Goal: Obtain resource: Download file/media

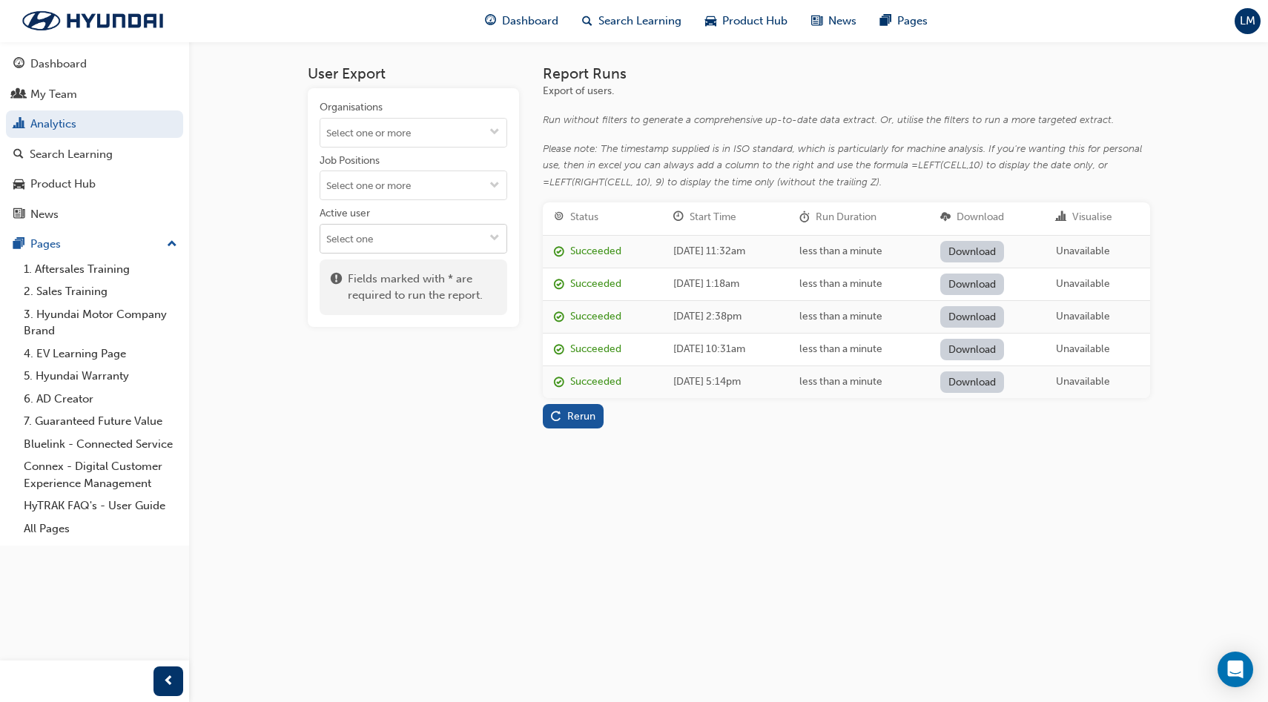
click at [412, 230] on input "Active user" at bounding box center [413, 239] width 186 height 28
click at [407, 265] on li "Active users" at bounding box center [414, 268] width 188 height 28
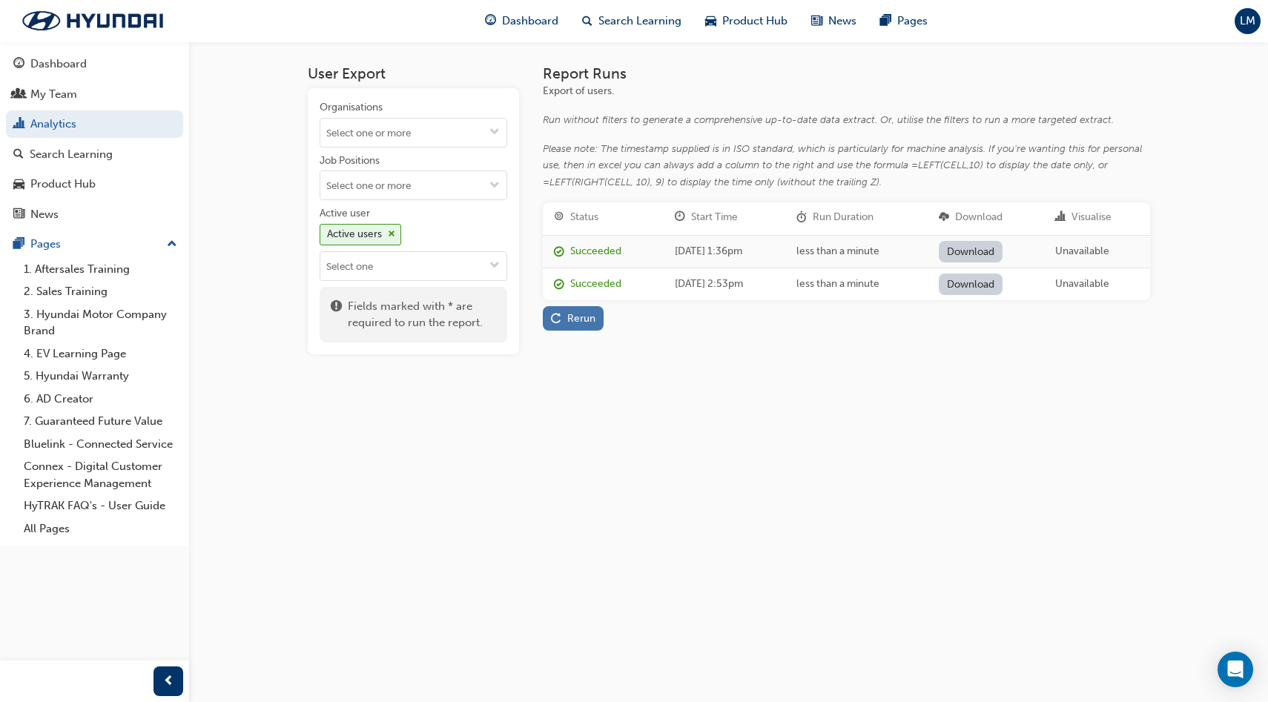
click at [581, 322] on div "Rerun" at bounding box center [581, 318] width 28 height 13
click at [992, 248] on link "Download" at bounding box center [971, 252] width 65 height 22
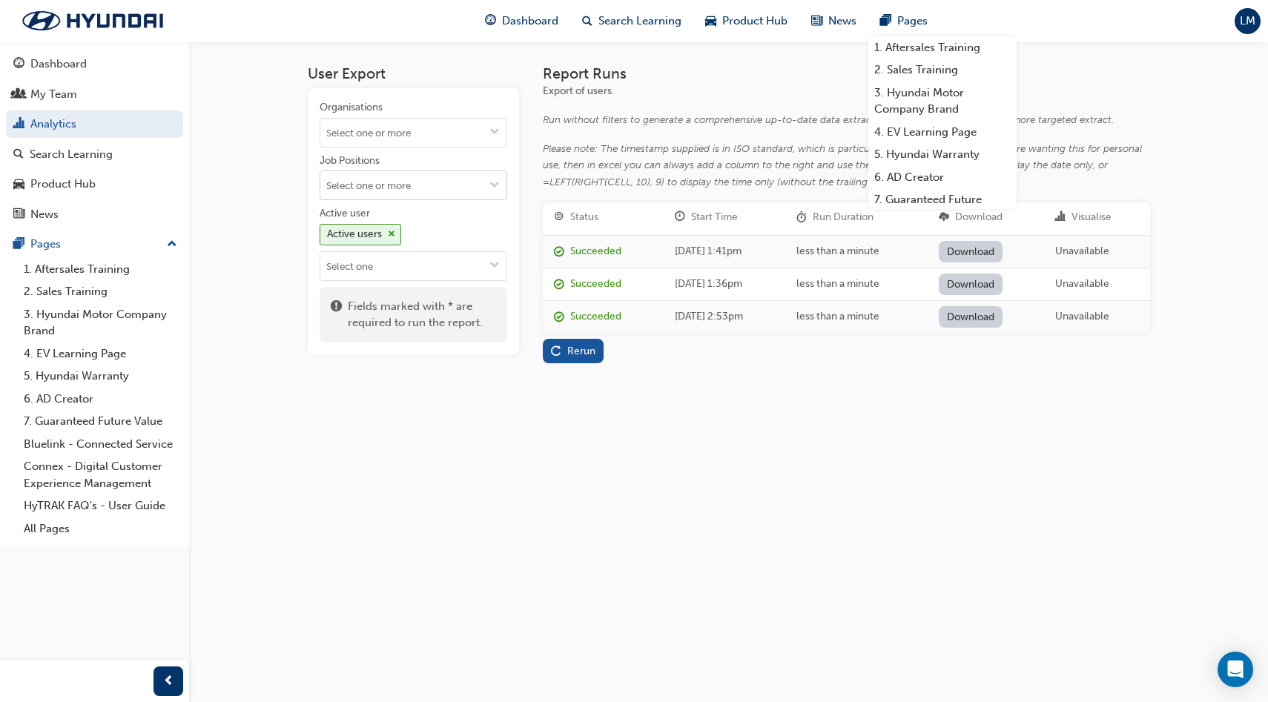
click at [437, 190] on input "Job Positions" at bounding box center [413, 185] width 186 height 28
type input "sales"
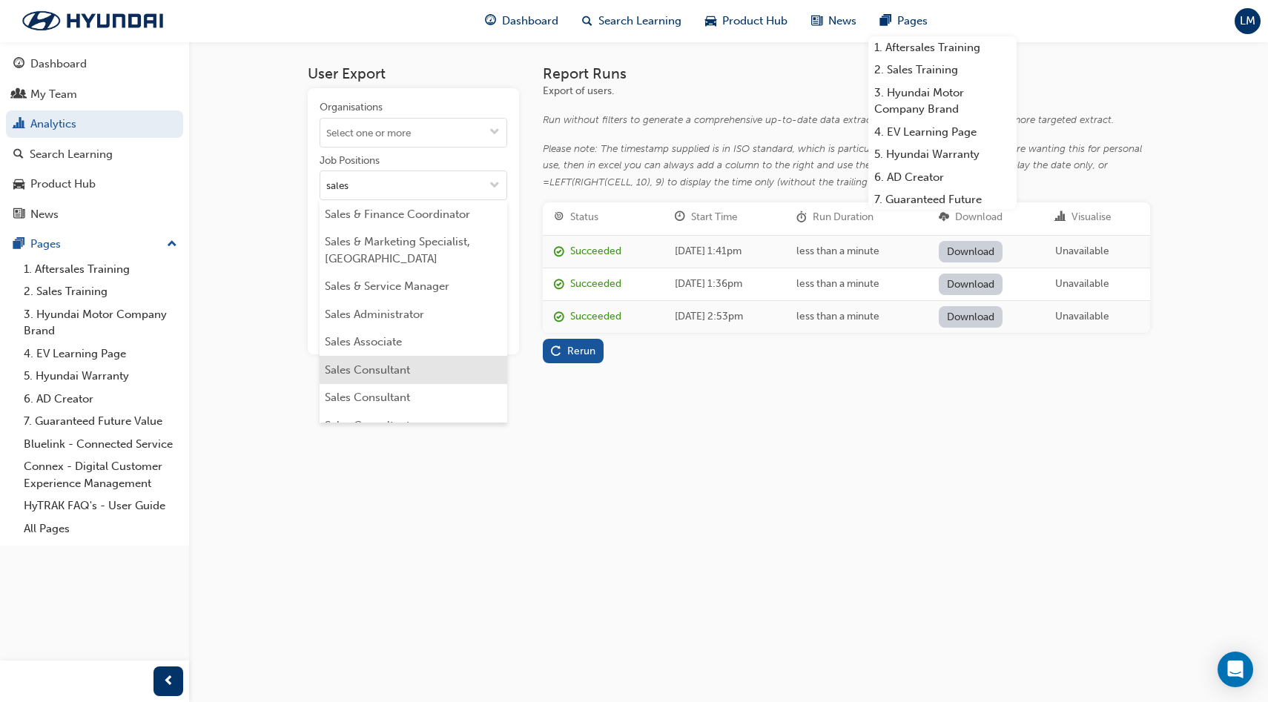
click at [400, 377] on li "Sales Consultant" at bounding box center [414, 370] width 188 height 28
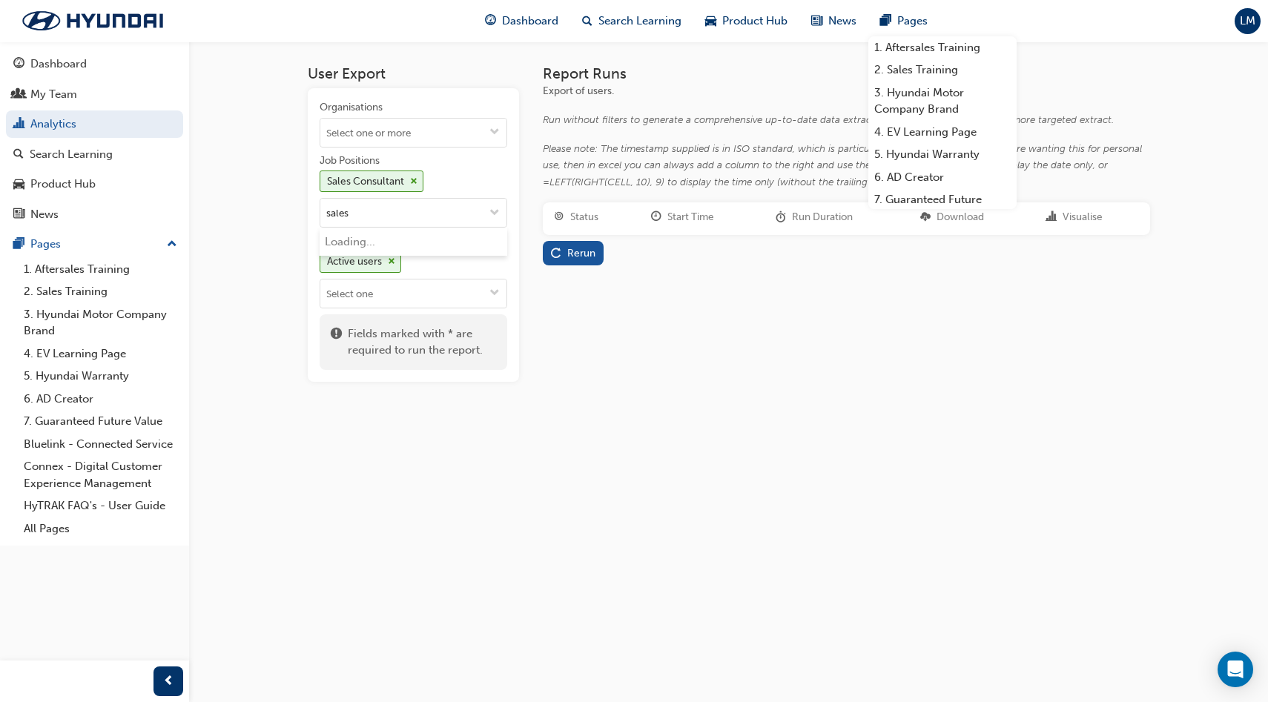
type input "sales c"
click at [447, 244] on li "Sales Consultant" at bounding box center [414, 242] width 188 height 28
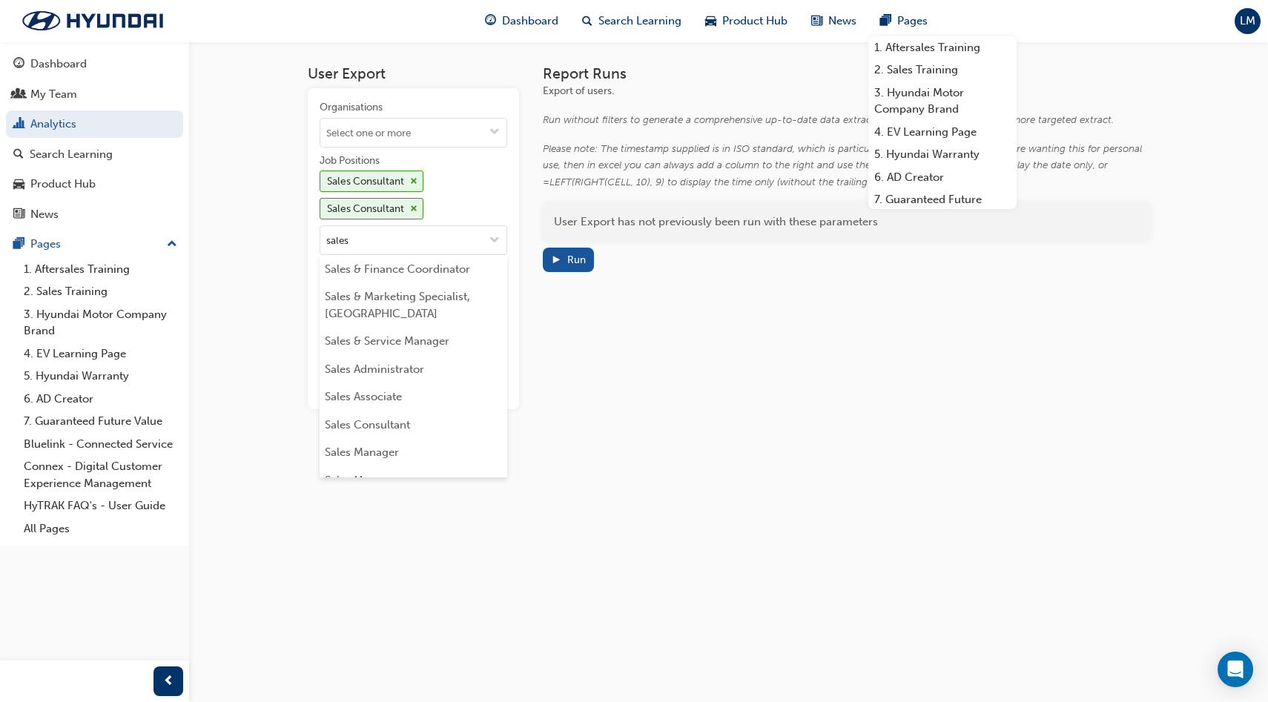
type input "sales c"
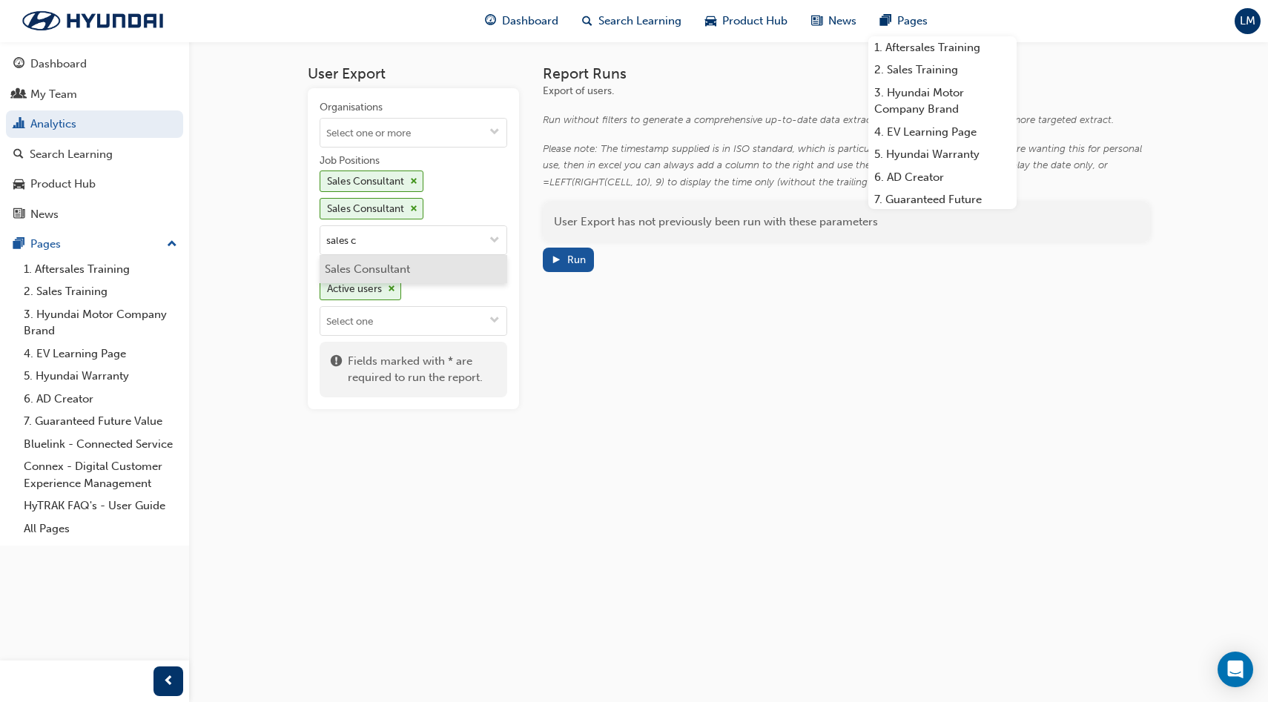
click at [435, 274] on li "Sales Consultant" at bounding box center [414, 269] width 188 height 28
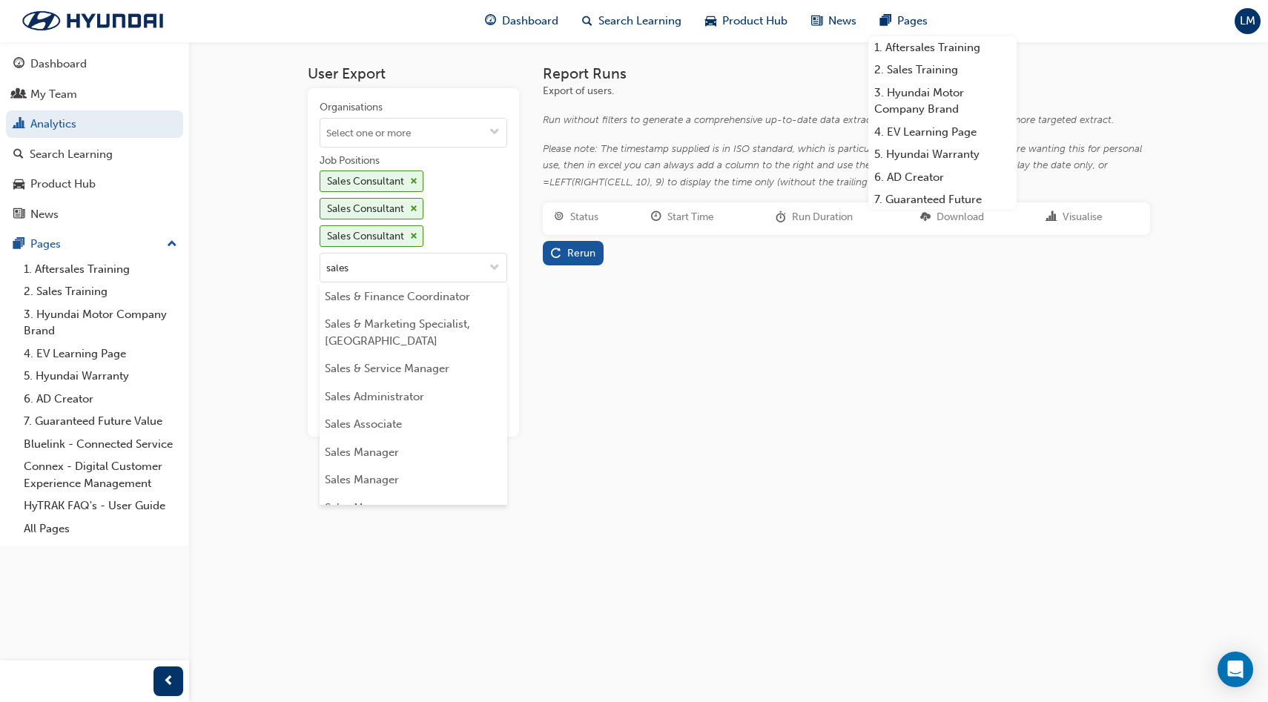
type input "sales m"
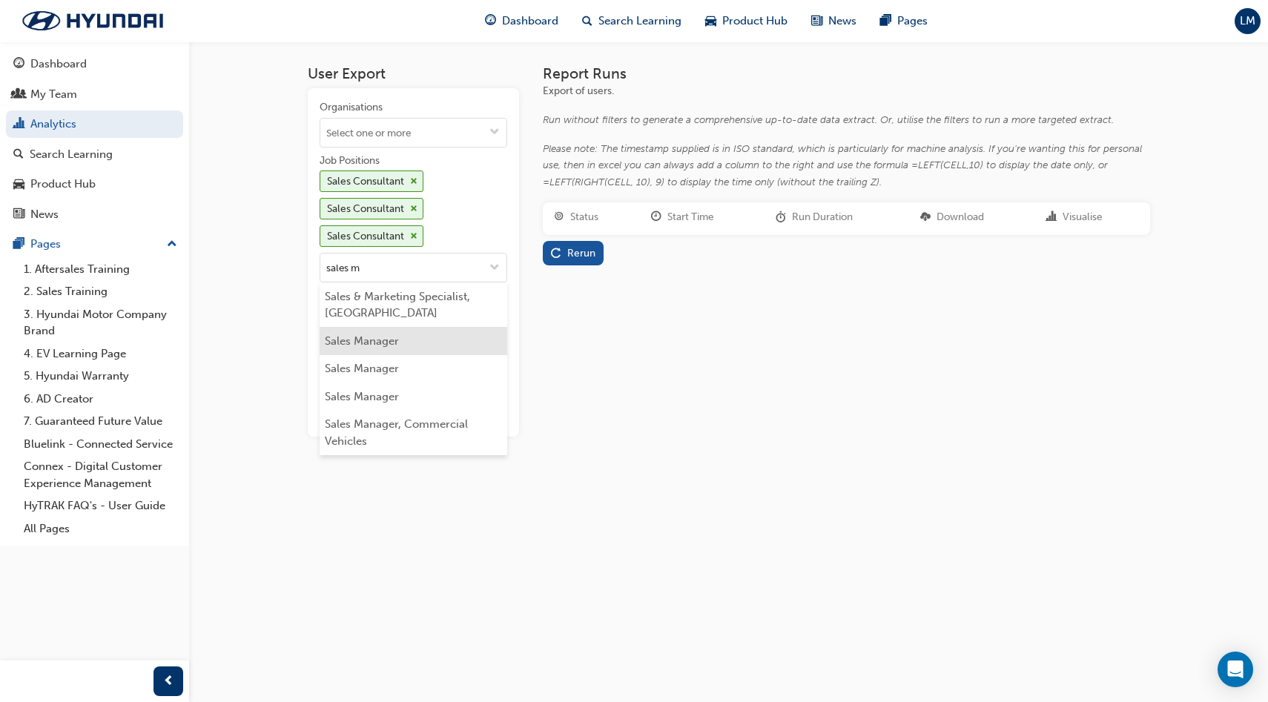
click at [455, 334] on li "Sales Manager" at bounding box center [414, 341] width 188 height 28
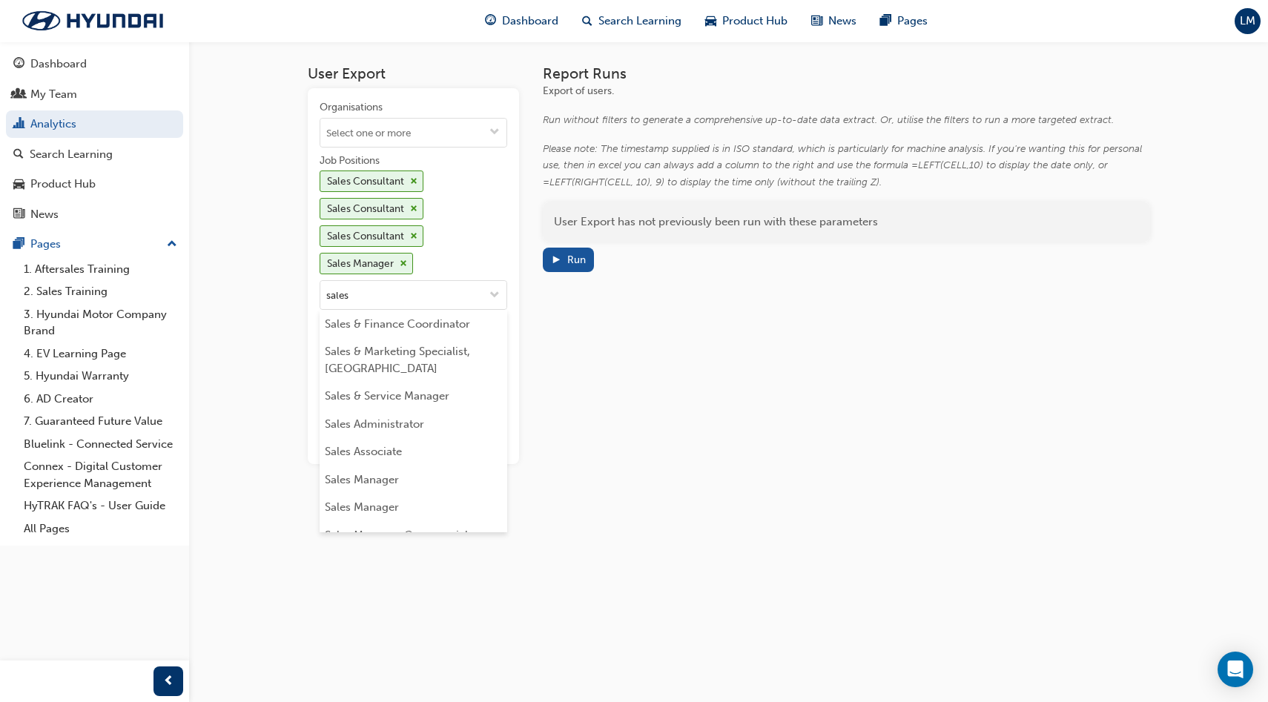
type input "sales m"
click at [438, 374] on li "Sales Manager" at bounding box center [414, 368] width 188 height 28
type input "sales m"
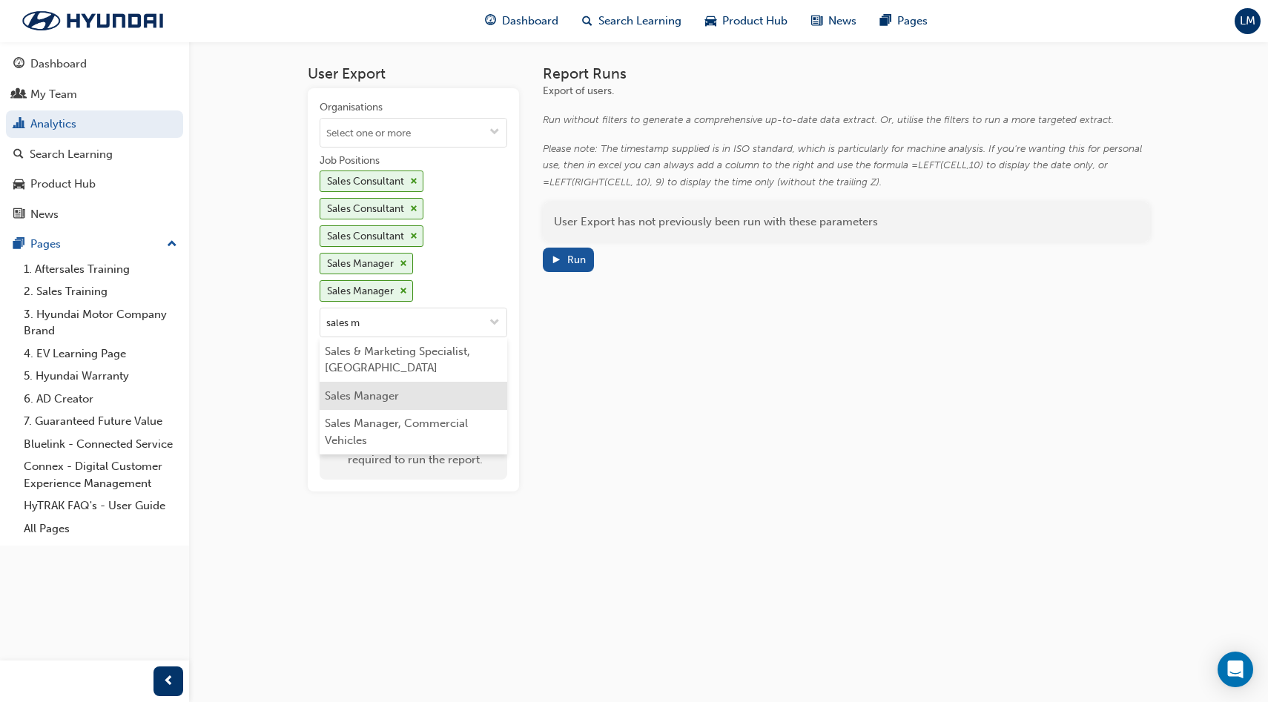
click at [429, 403] on li "Sales Manager" at bounding box center [414, 396] width 188 height 28
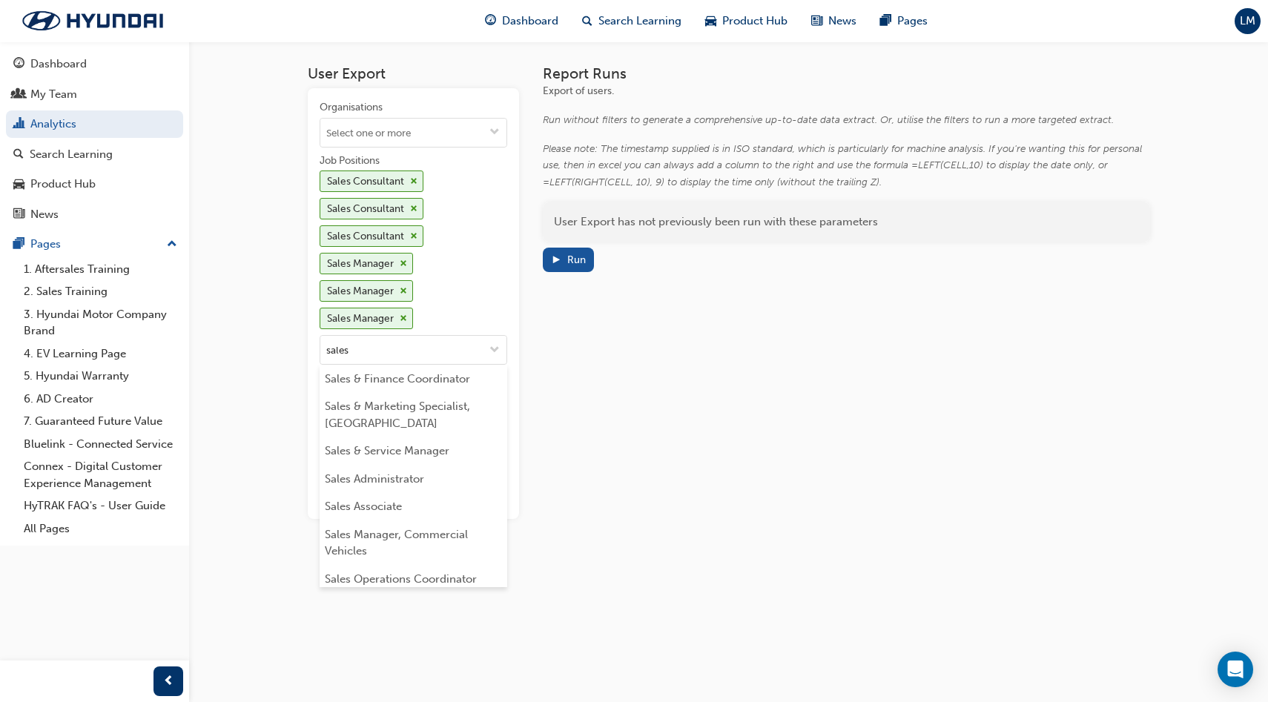
type input "sales m"
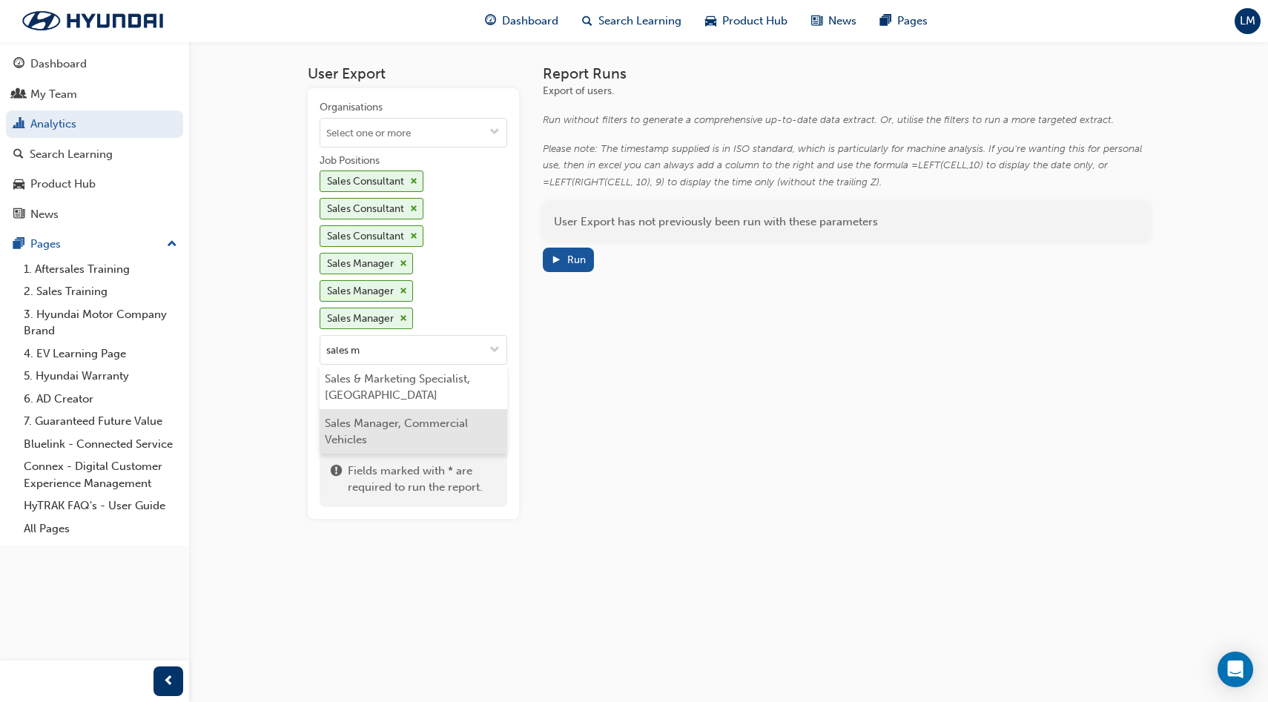
click at [458, 423] on li "Sales Manager, Commercial Vehicles" at bounding box center [414, 431] width 188 height 44
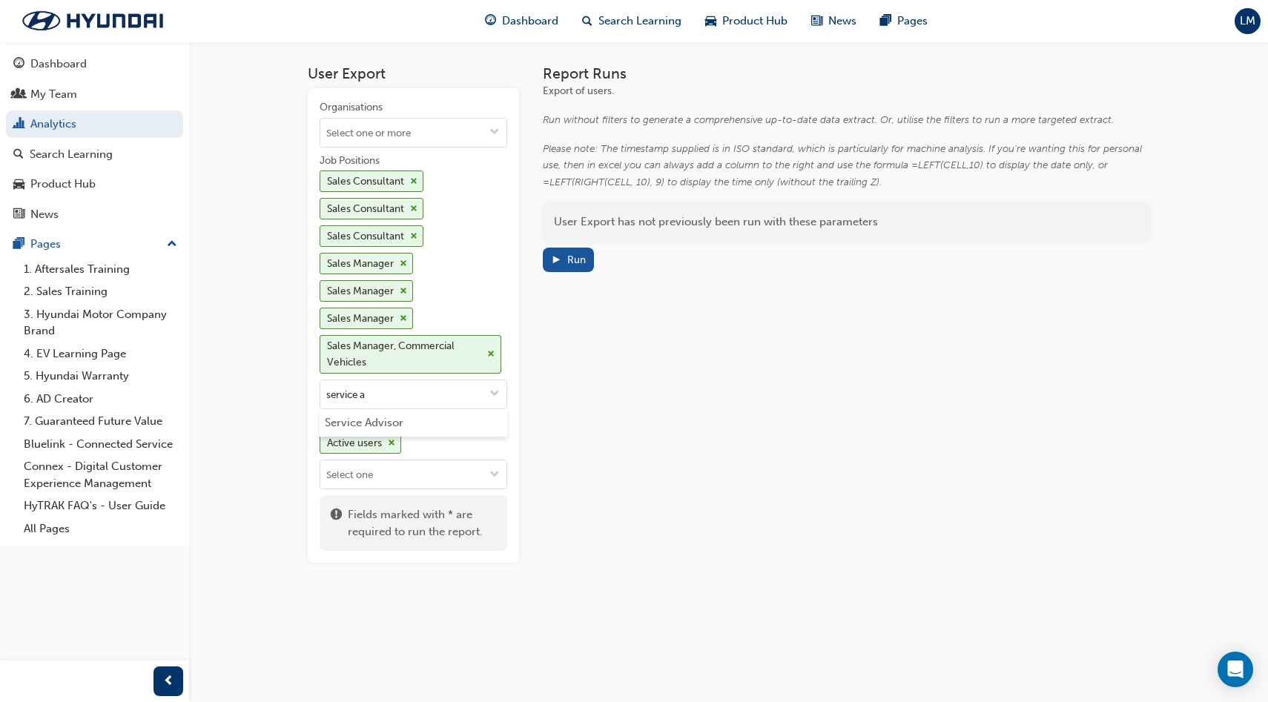
type input "service ad"
click at [428, 418] on li "Service Advisor" at bounding box center [414, 423] width 188 height 28
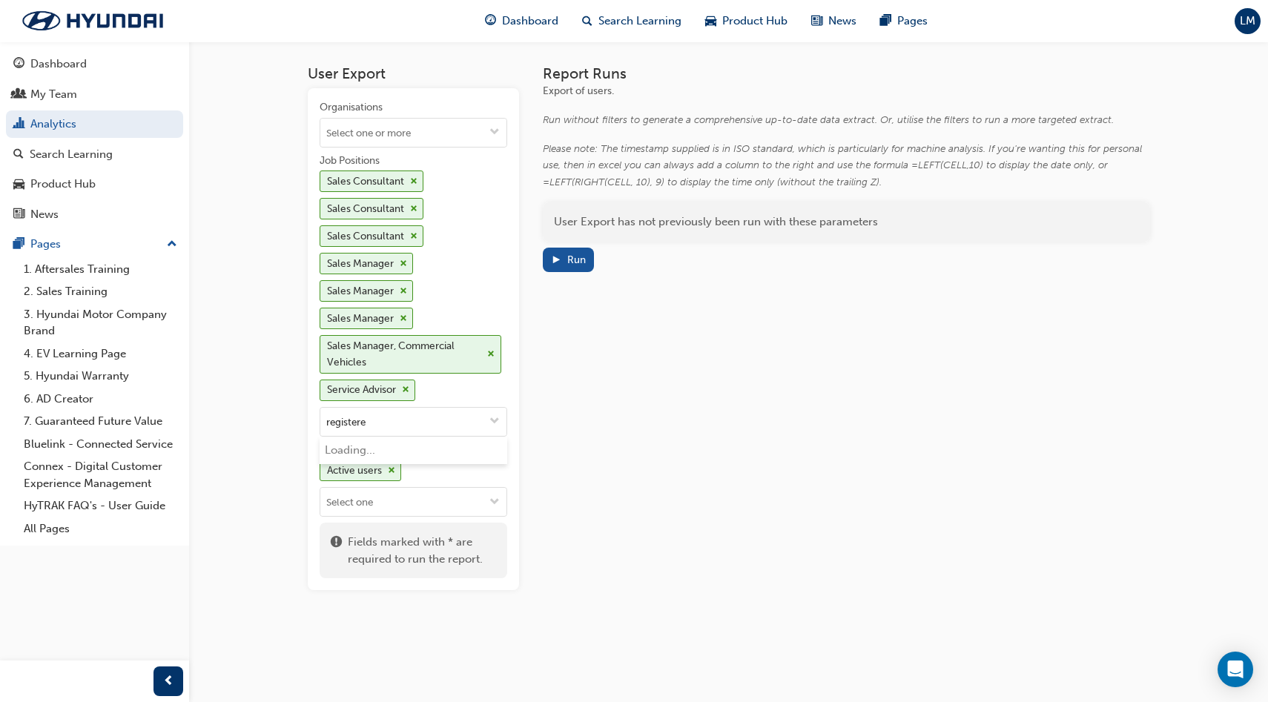
type input "registered"
click at [455, 446] on li "Registered Service Advisor" at bounding box center [414, 451] width 188 height 28
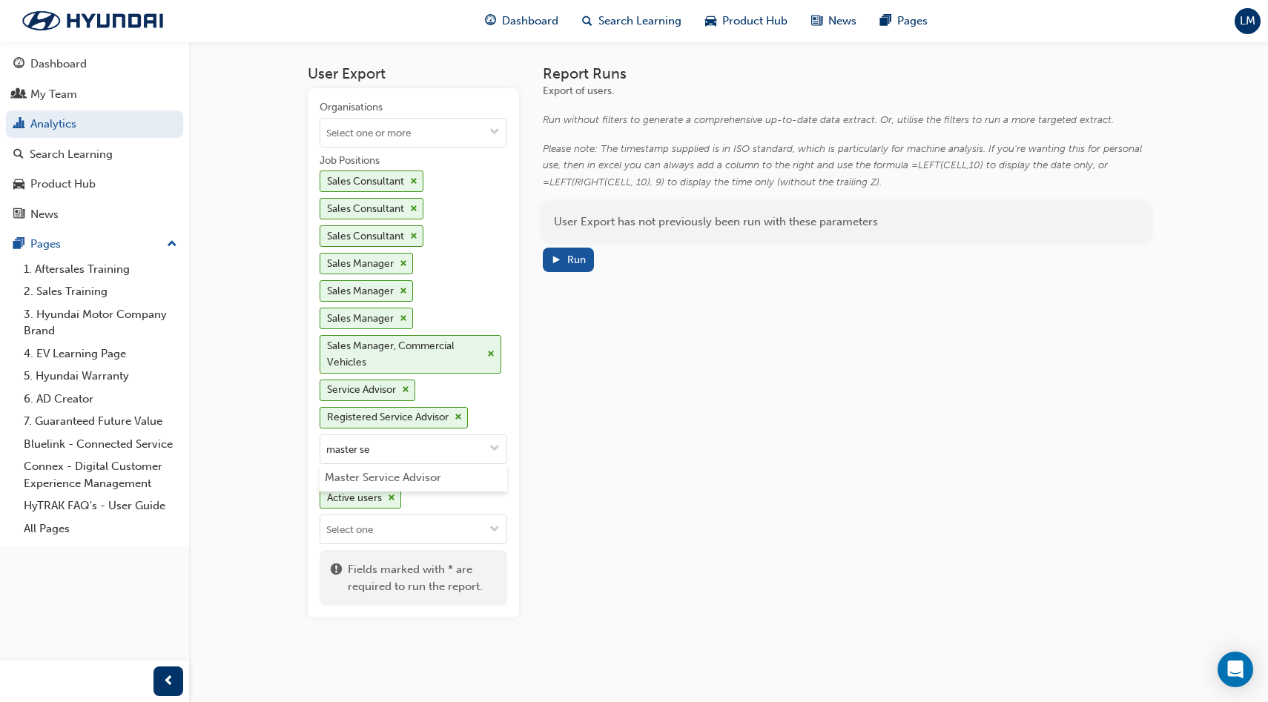
type input "master ser"
click at [438, 475] on li "Master Service Advisor" at bounding box center [414, 478] width 188 height 28
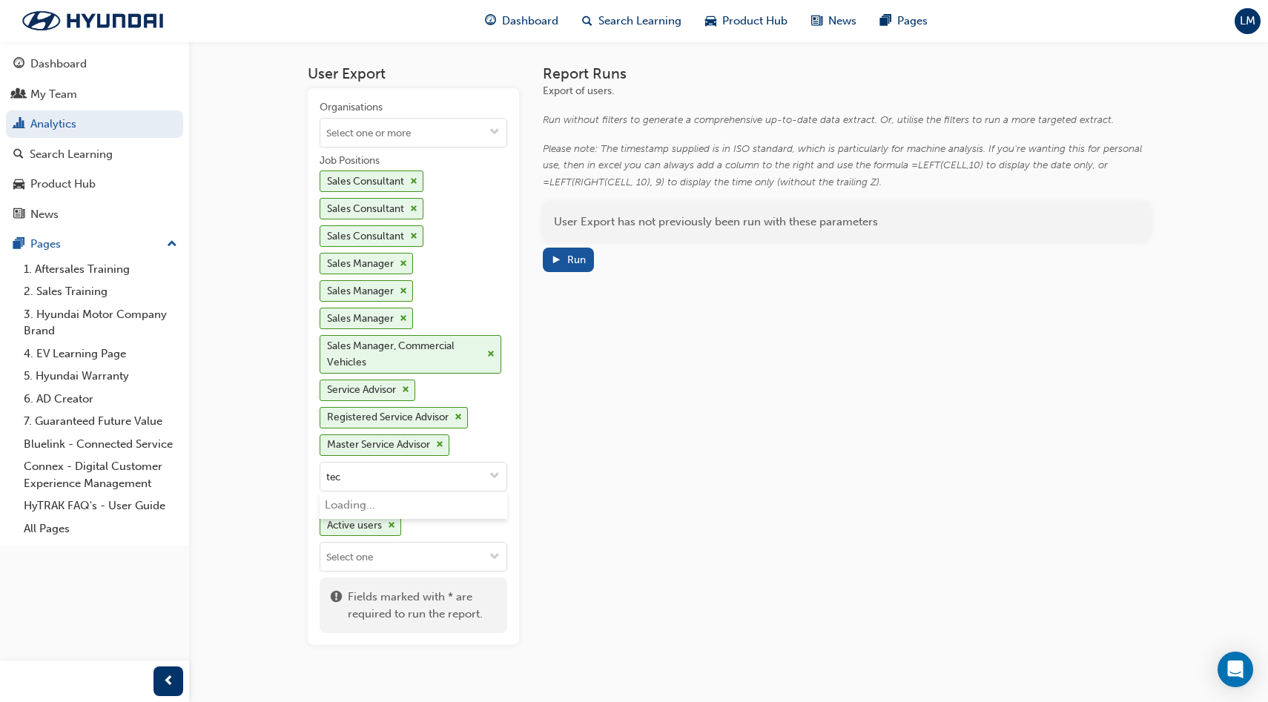
type input "tech"
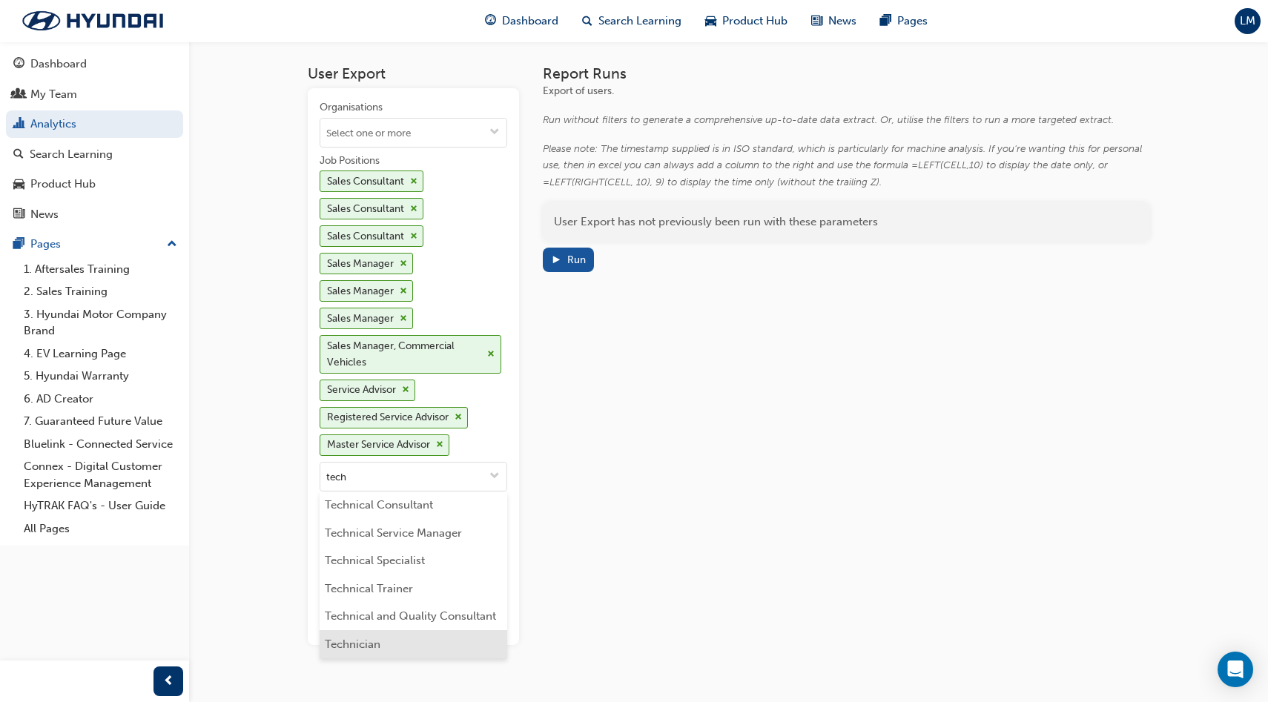
click at [376, 638] on li "Technician" at bounding box center [414, 644] width 188 height 28
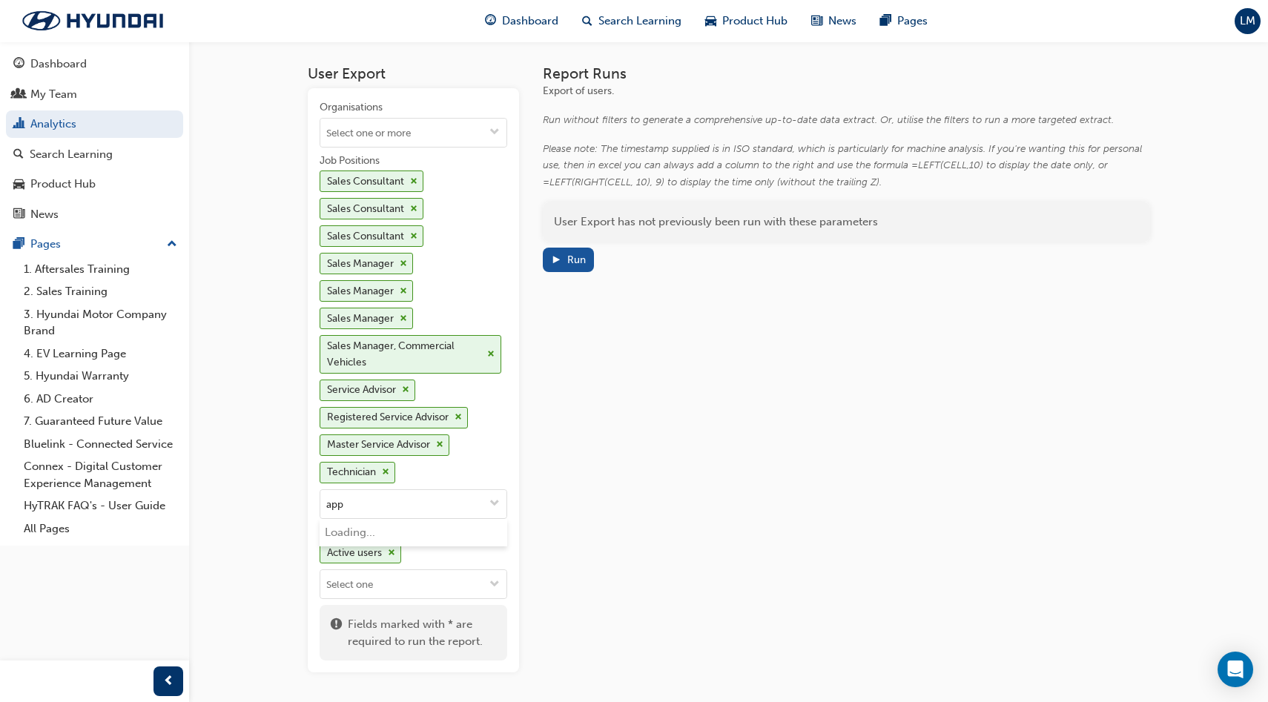
type input "appr"
click at [442, 528] on li "Apprentice Technician" at bounding box center [414, 533] width 188 height 28
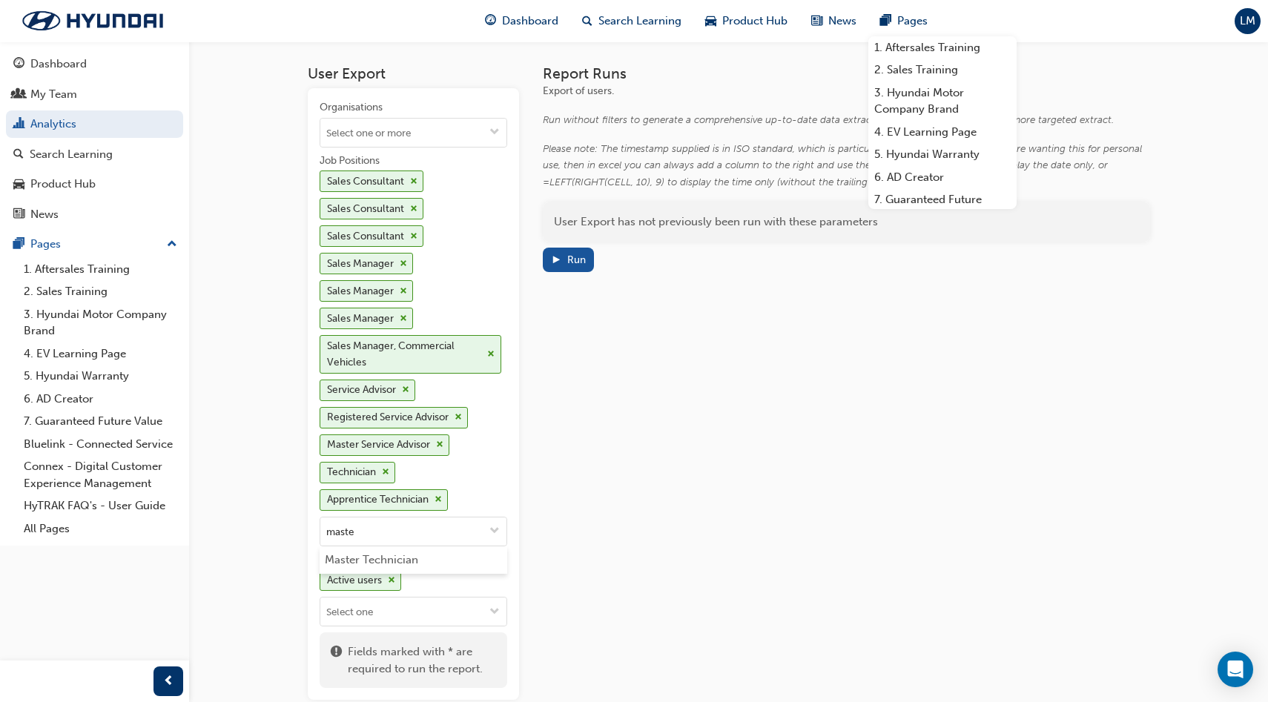
type input "master"
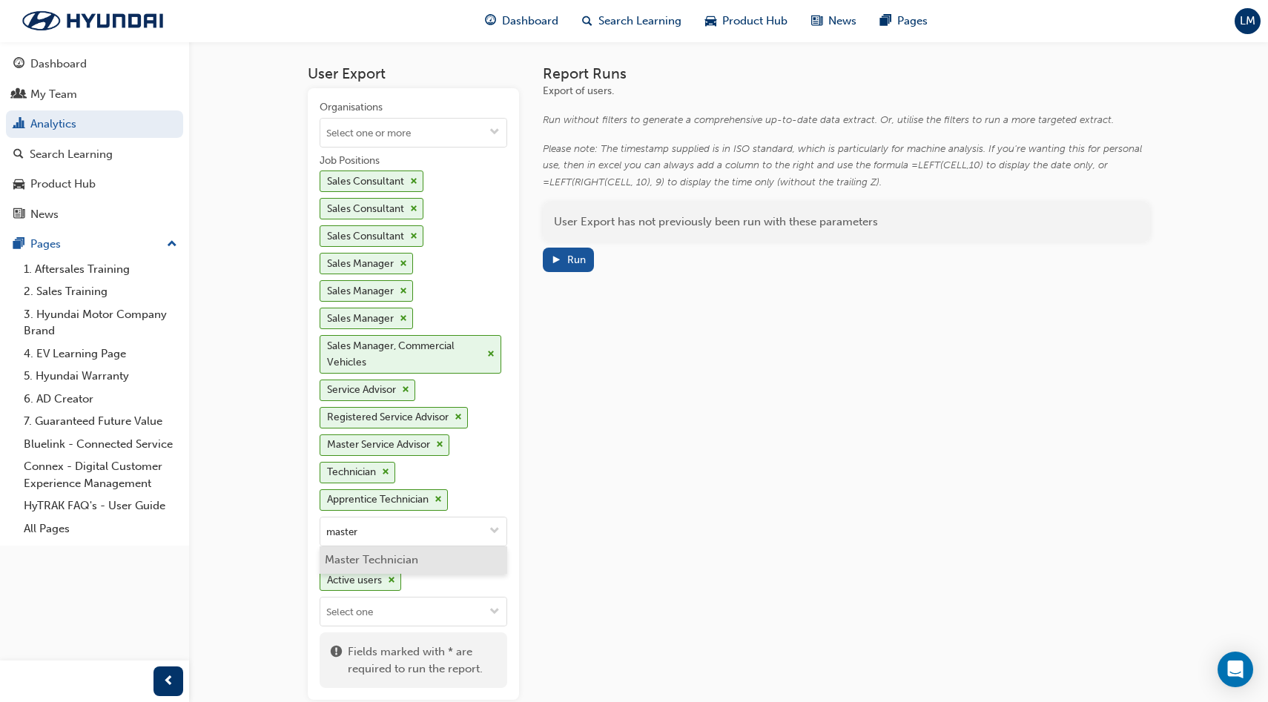
click at [457, 560] on li "Master Technician" at bounding box center [414, 561] width 188 height 28
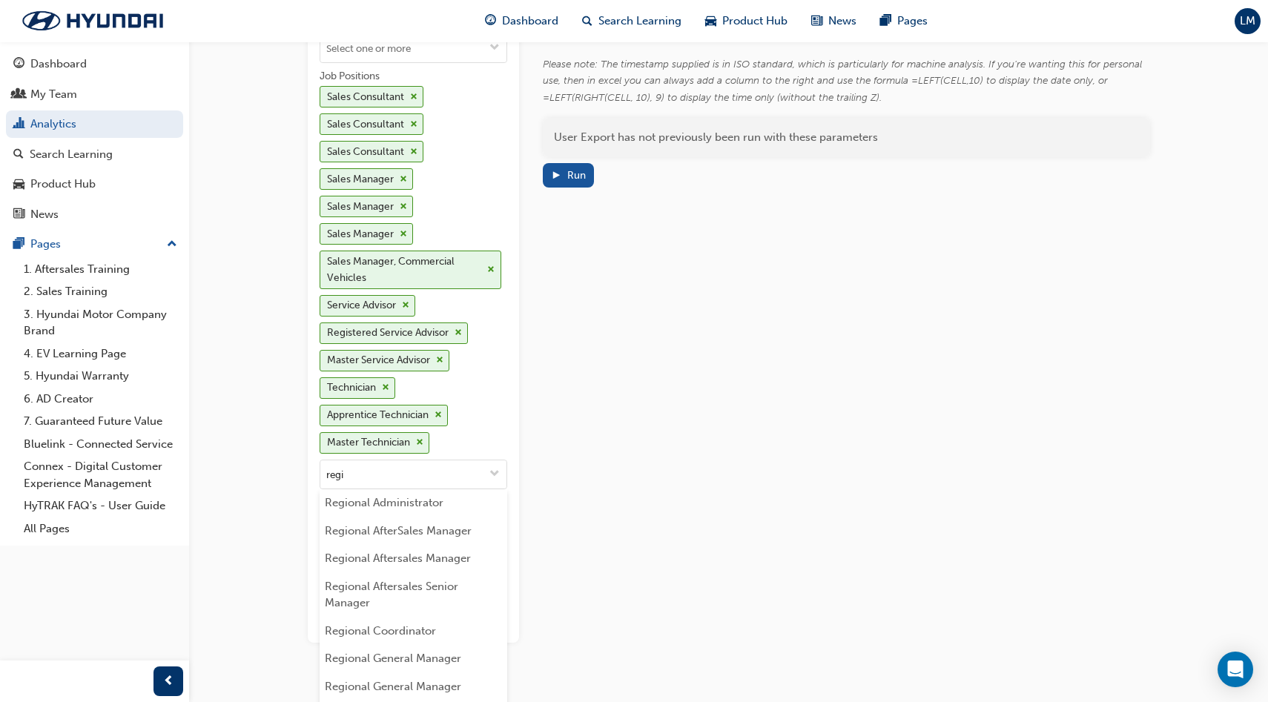
scroll to position [87, 0]
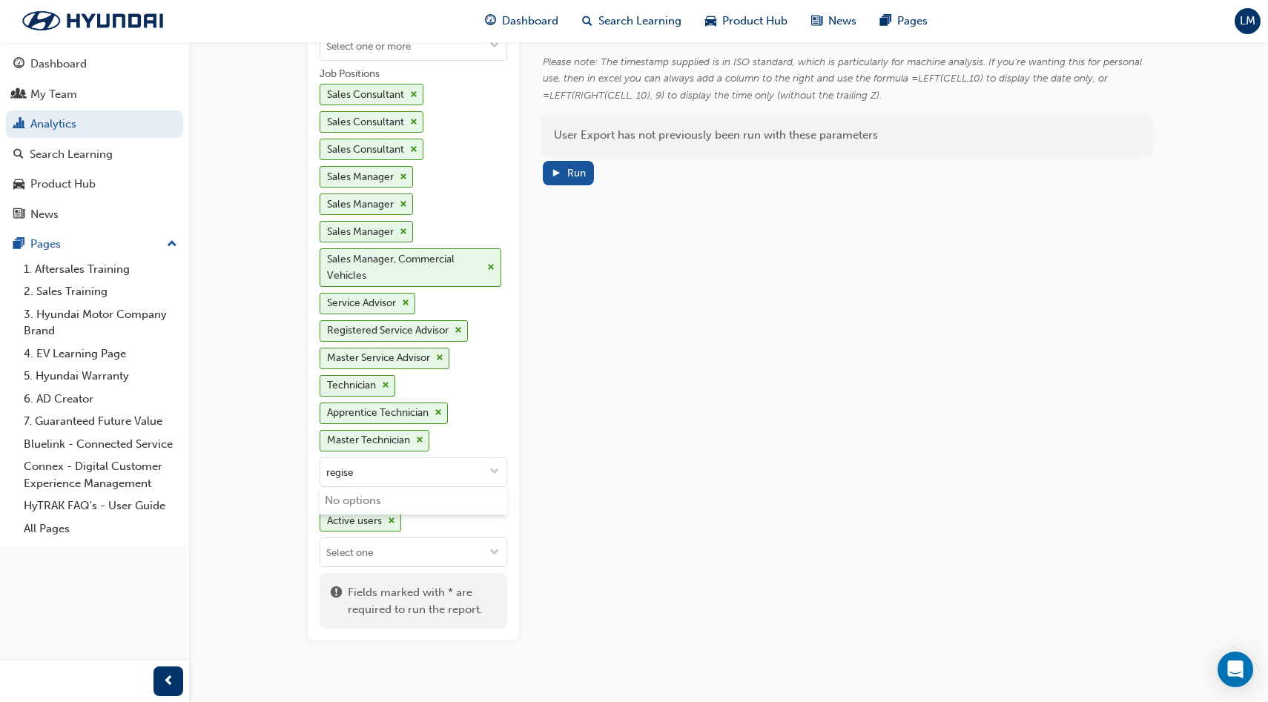
type input "regis"
click at [409, 497] on li "Registered Technician" at bounding box center [414, 501] width 188 height 28
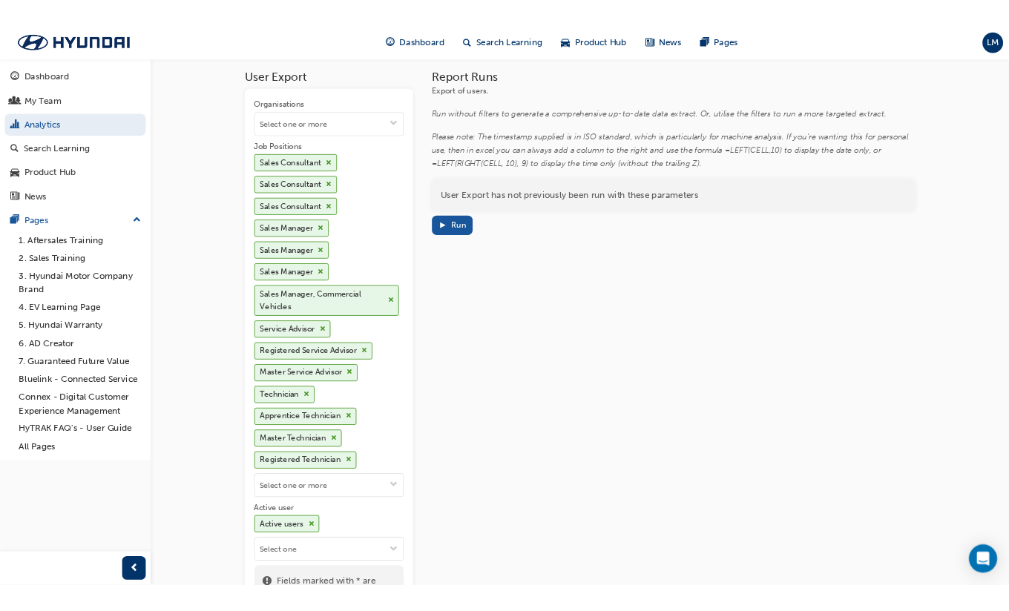
scroll to position [0, 0]
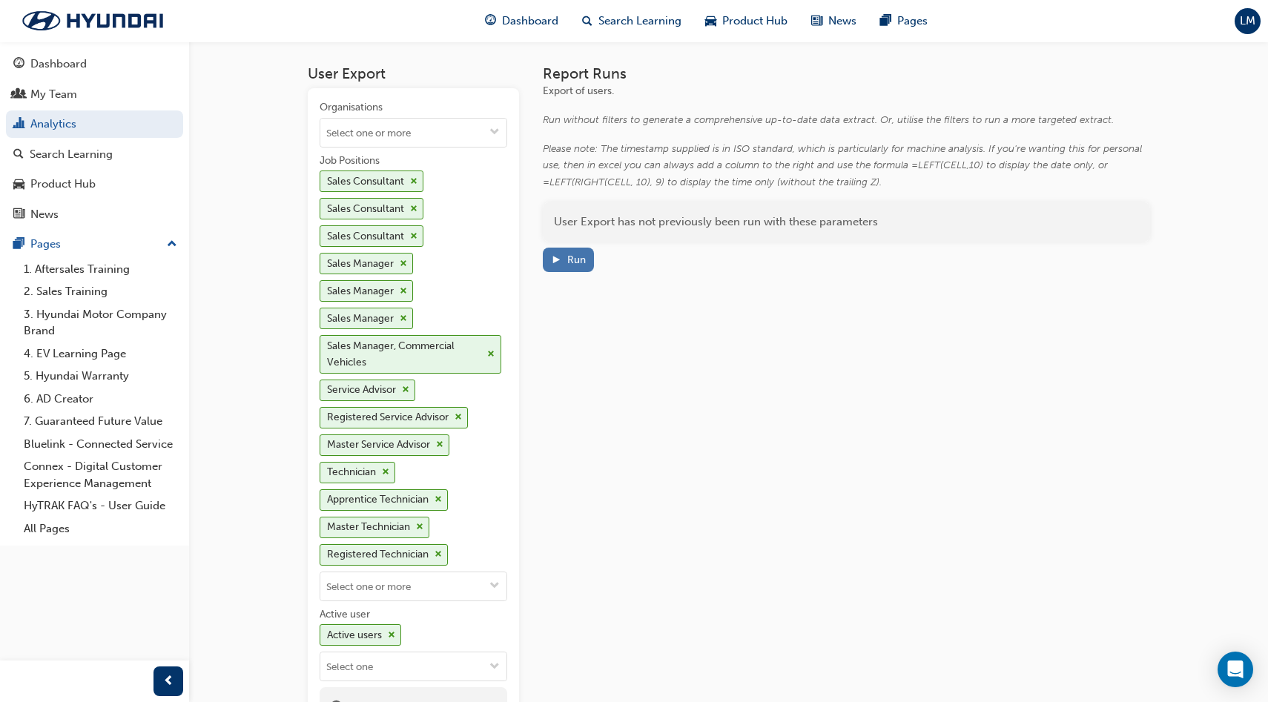
click at [573, 260] on div "Run" at bounding box center [576, 260] width 19 height 13
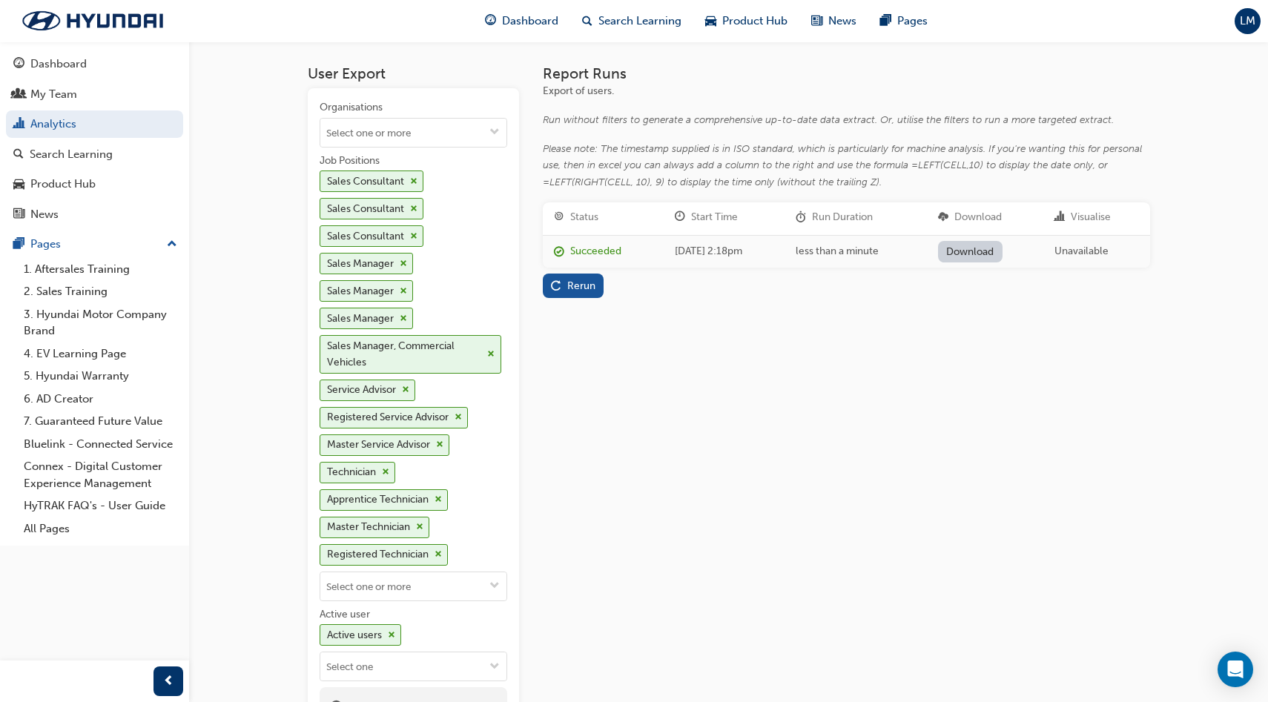
click at [991, 259] on link "Download" at bounding box center [970, 252] width 65 height 22
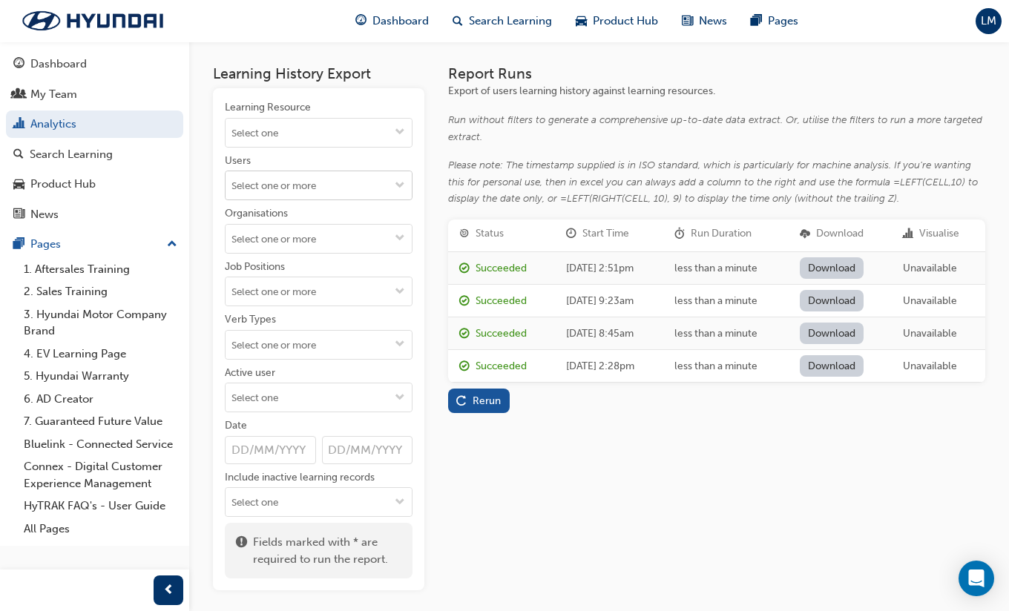
click at [349, 188] on input "Users" at bounding box center [318, 185] width 186 height 28
click at [405, 153] on div "Learning Resource Users No results, type at least 2 characters of family name O…" at bounding box center [319, 308] width 188 height 417
click at [317, 281] on input "Job Positions" at bounding box center [318, 291] width 186 height 28
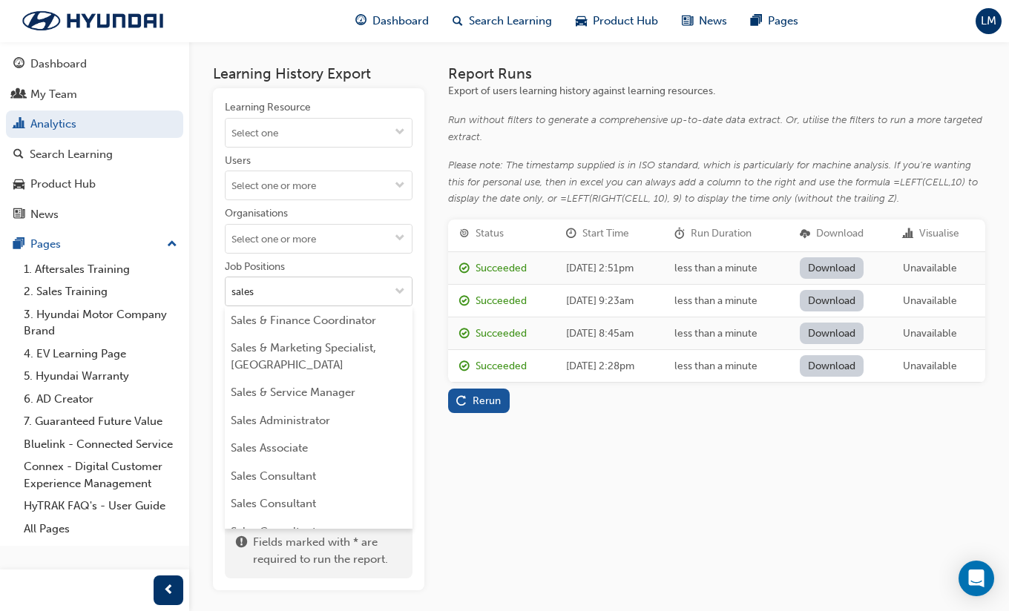
type input "sales c"
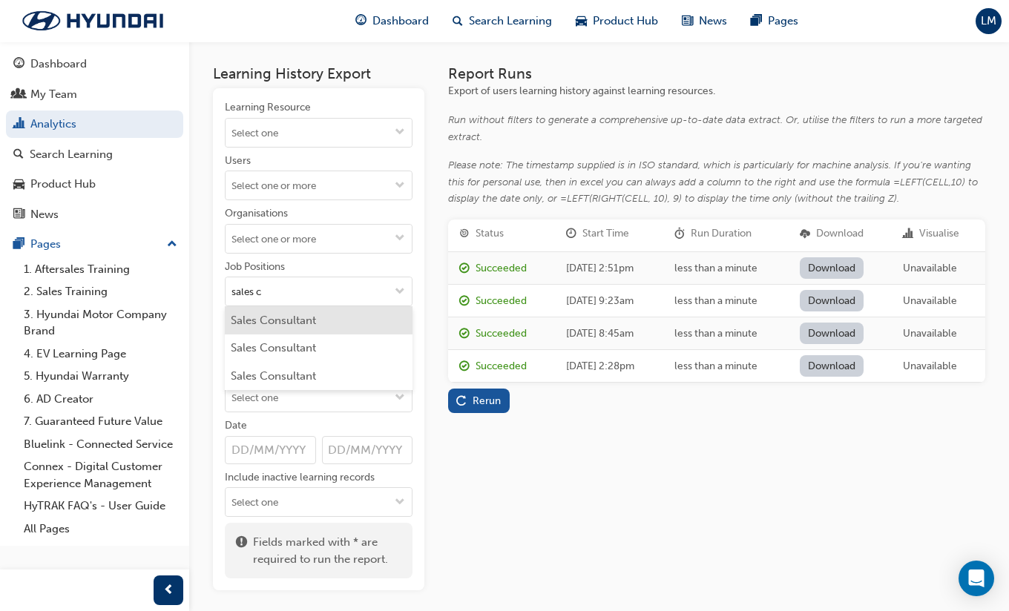
click at [316, 317] on li "Sales Consultant" at bounding box center [319, 320] width 188 height 28
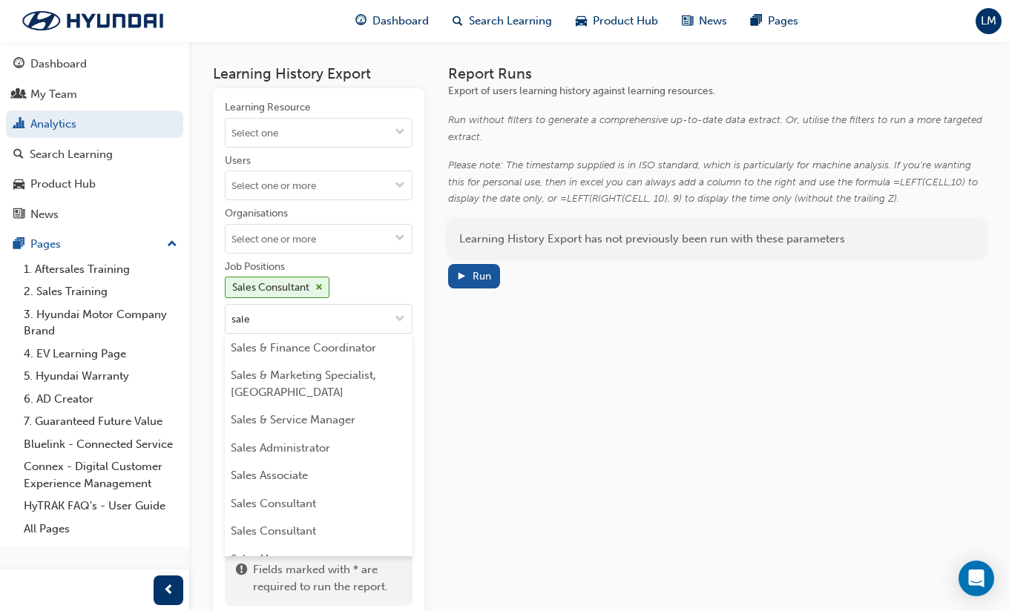
type input "sales"
click at [337, 497] on li "Sales Consultant" at bounding box center [319, 503] width 188 height 28
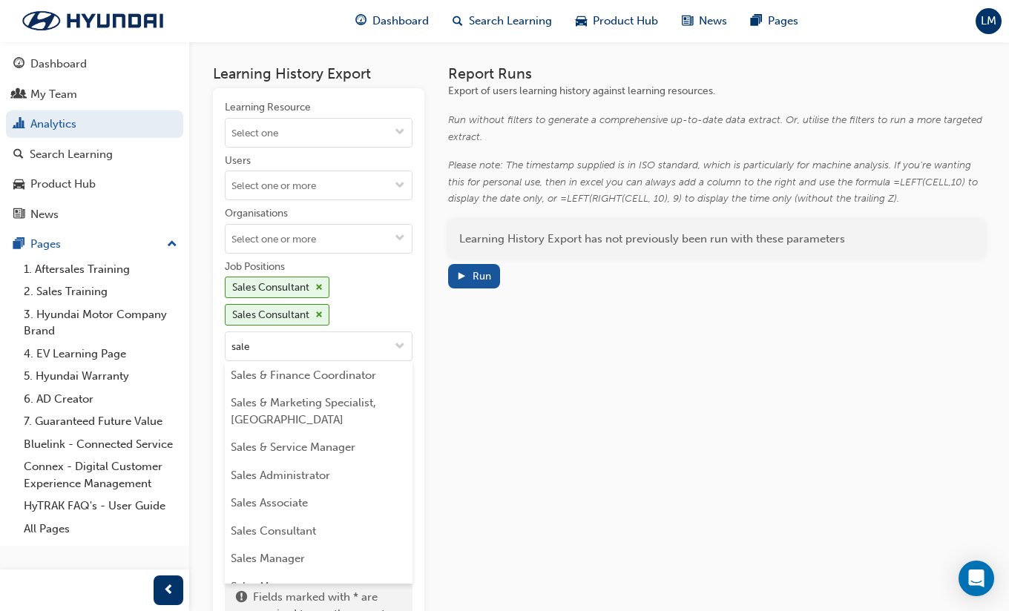
type input "sales"
click at [345, 532] on li "Sales Consultant" at bounding box center [319, 531] width 188 height 28
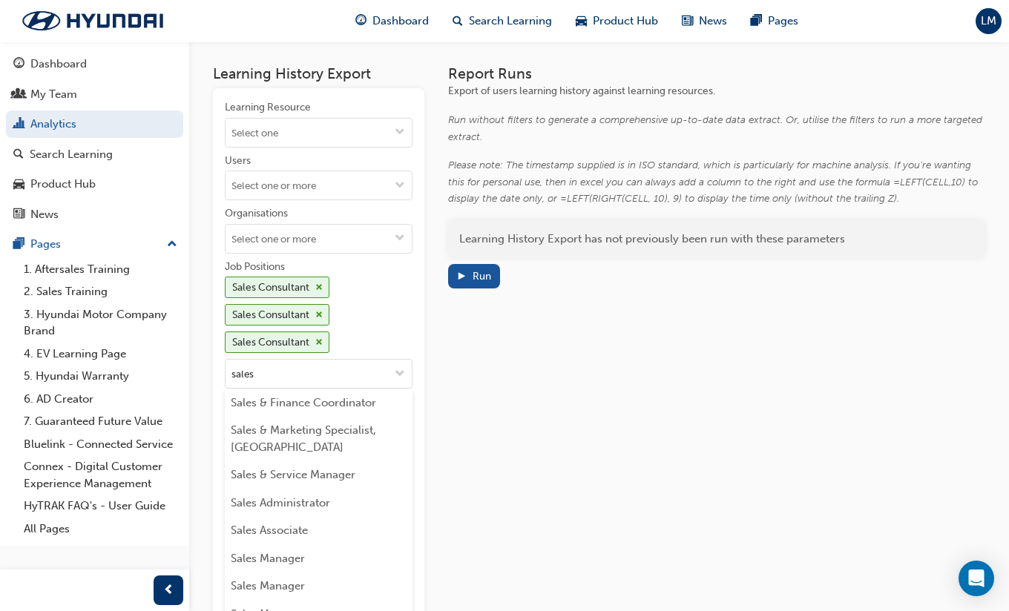
type input "sales m"
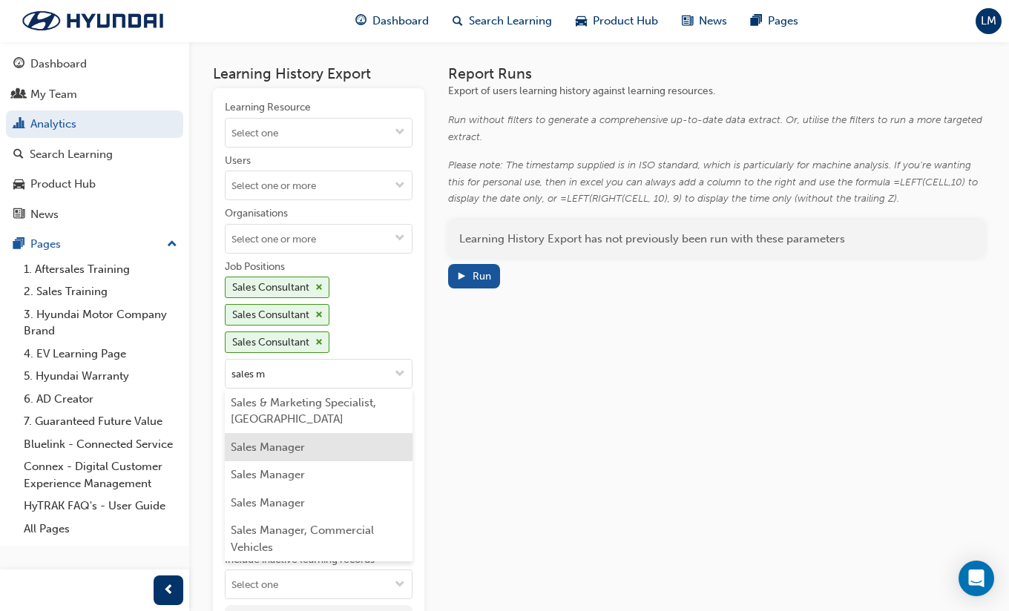
click at [334, 436] on li "Sales Manager" at bounding box center [319, 447] width 188 height 28
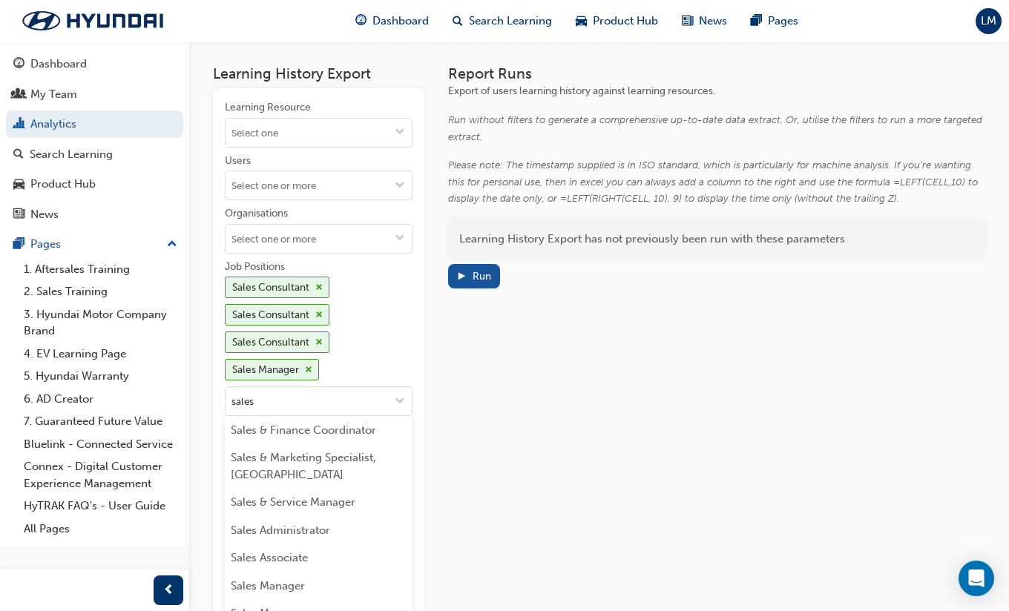
type input "sales m"
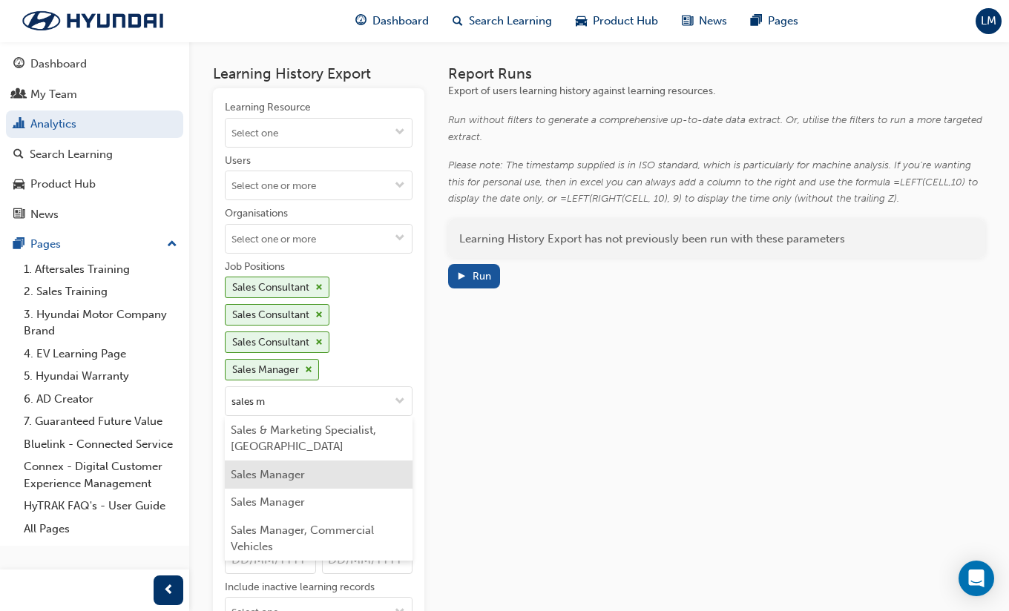
click at [279, 485] on li "Sales Manager" at bounding box center [319, 475] width 188 height 28
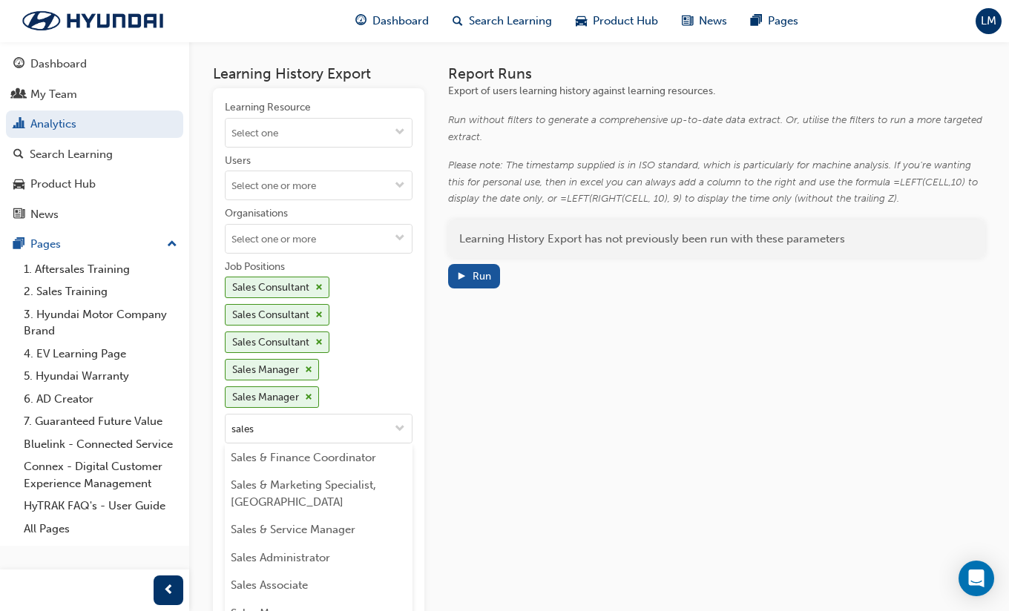
type input "sales m"
click at [288, 505] on li "Sales Manager" at bounding box center [319, 502] width 188 height 28
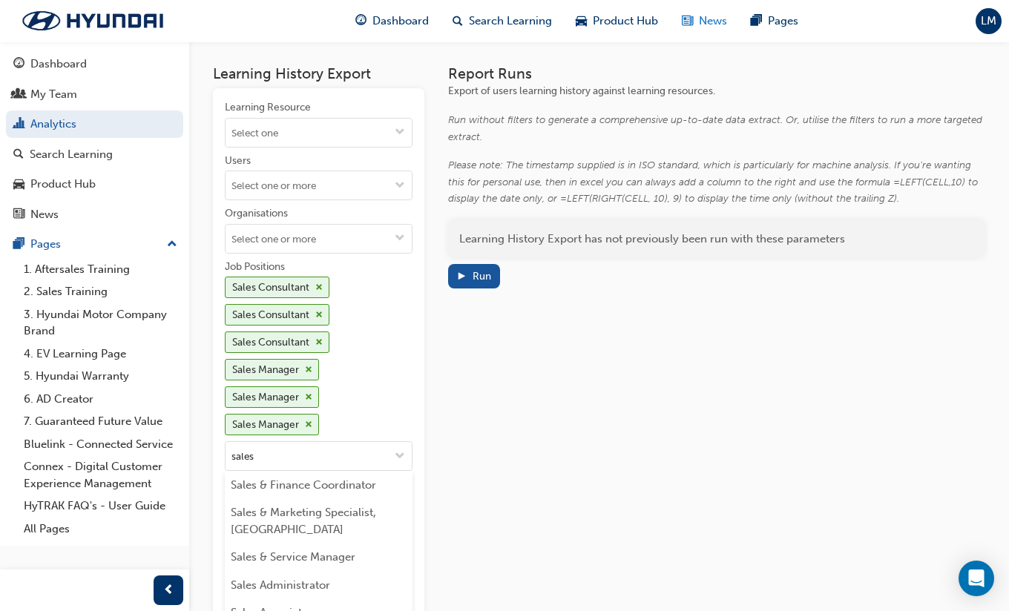
type input "sales m"
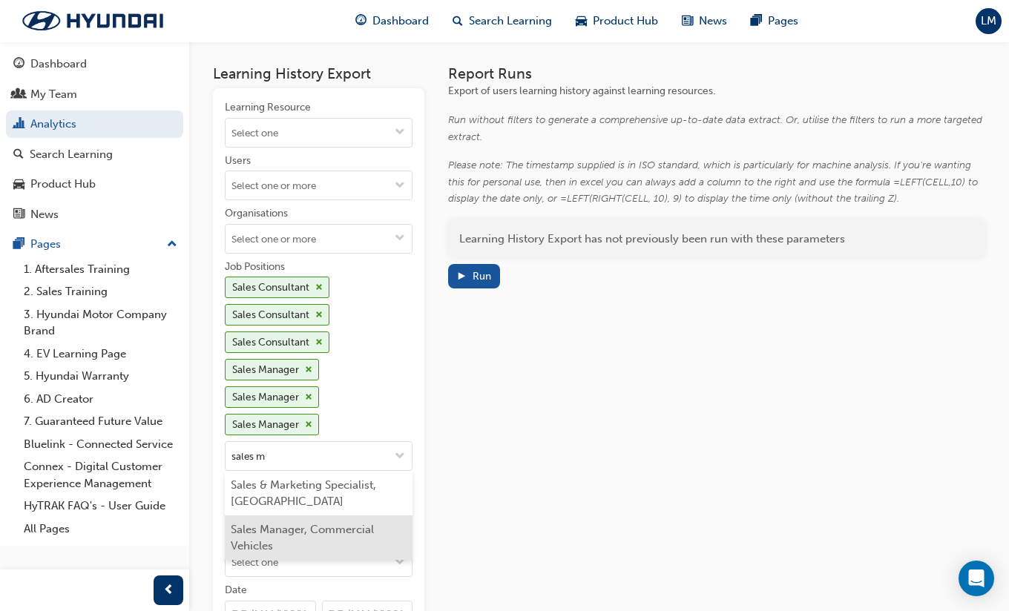
click at [382, 528] on li "Sales Manager, Commercial Vehicles" at bounding box center [319, 537] width 188 height 44
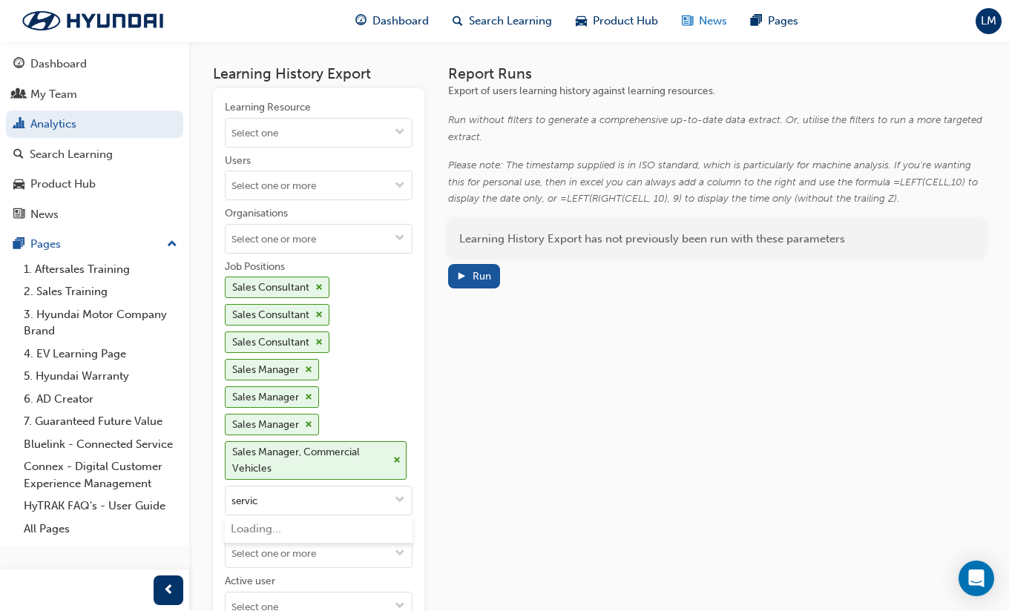
type input "service"
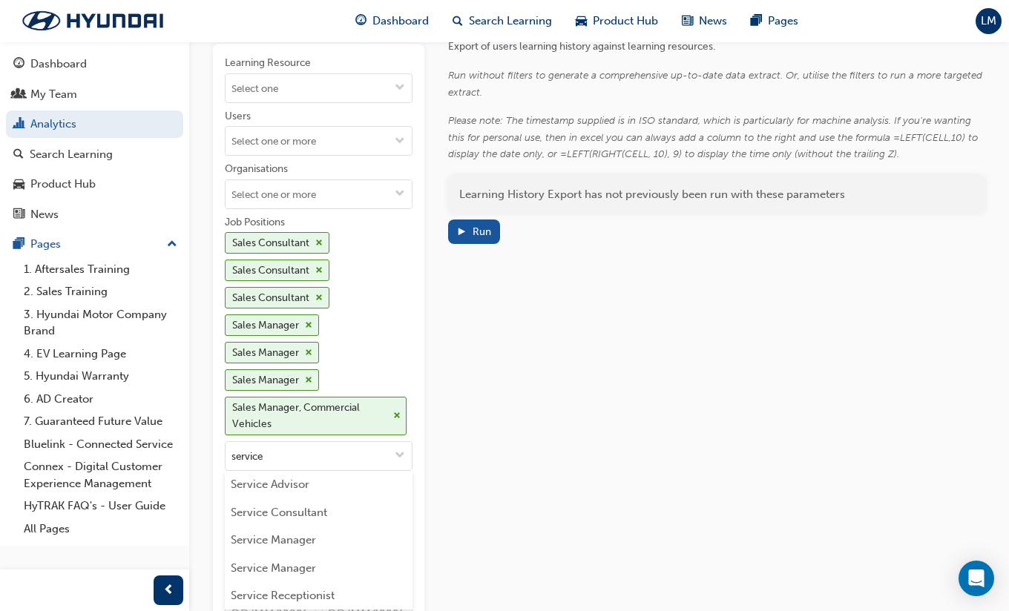
scroll to position [46, 0]
click at [349, 478] on li "Service Advisor" at bounding box center [319, 483] width 188 height 28
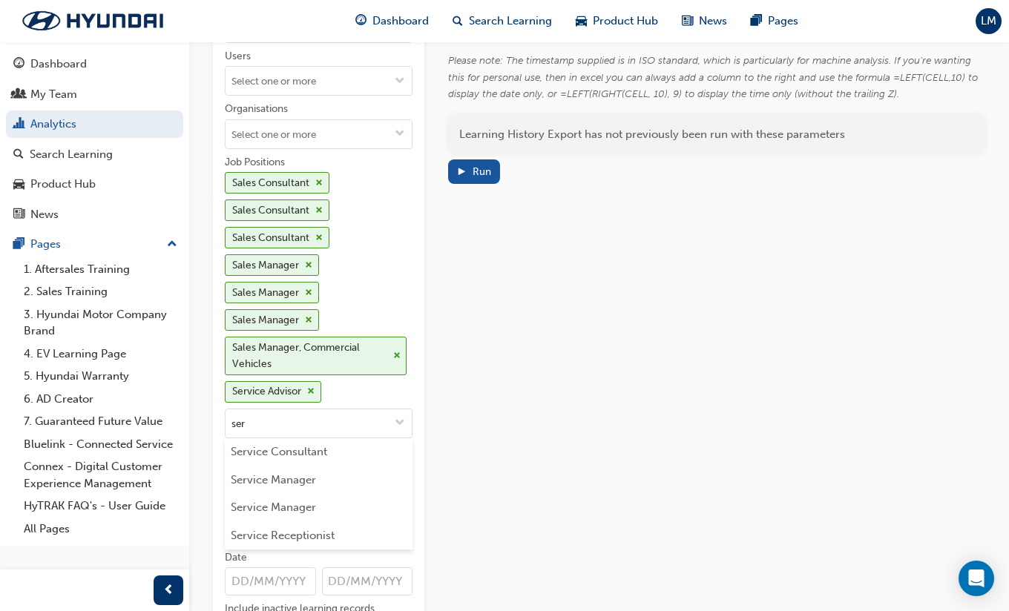
scroll to position [107, 0]
click at [491, 491] on div "Report Runs Export of users learning history against learning resources. Run wi…" at bounding box center [716, 339] width 537 height 762
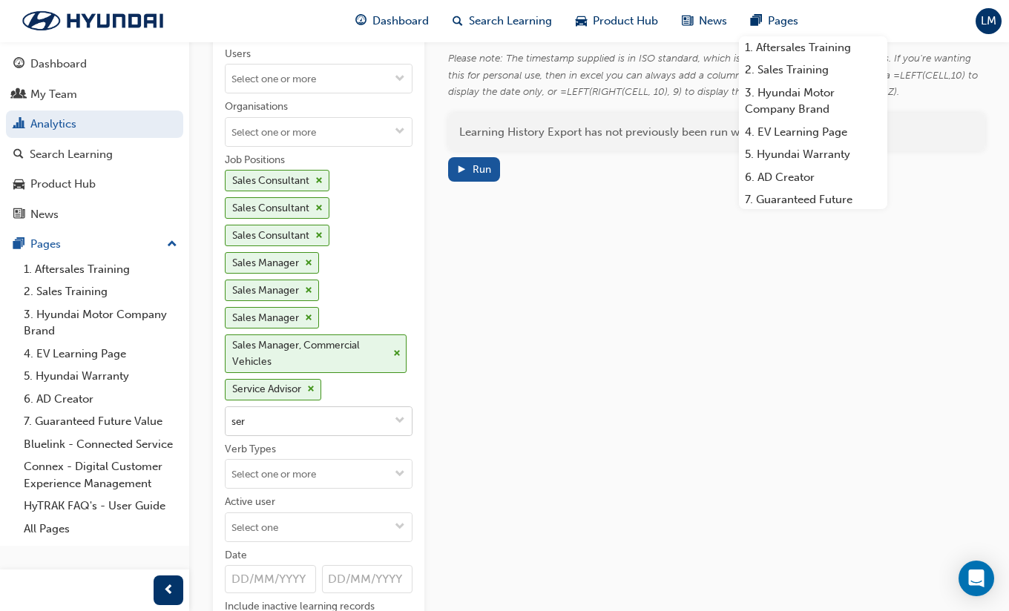
click at [313, 416] on input "ser" at bounding box center [318, 421] width 186 height 28
type input "regis"
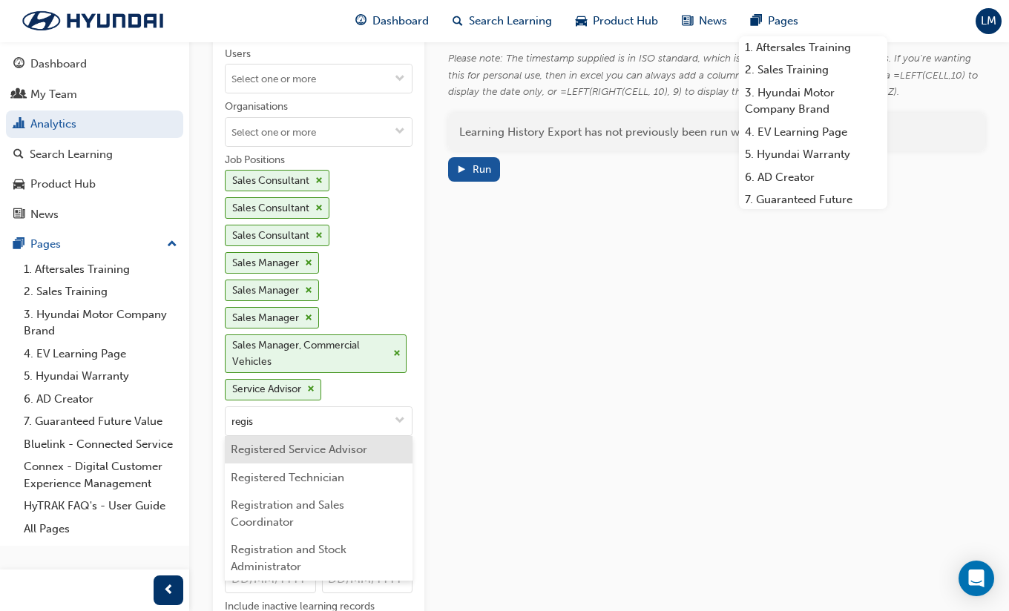
click at [307, 462] on li "Registered Service Advisor" at bounding box center [319, 450] width 188 height 28
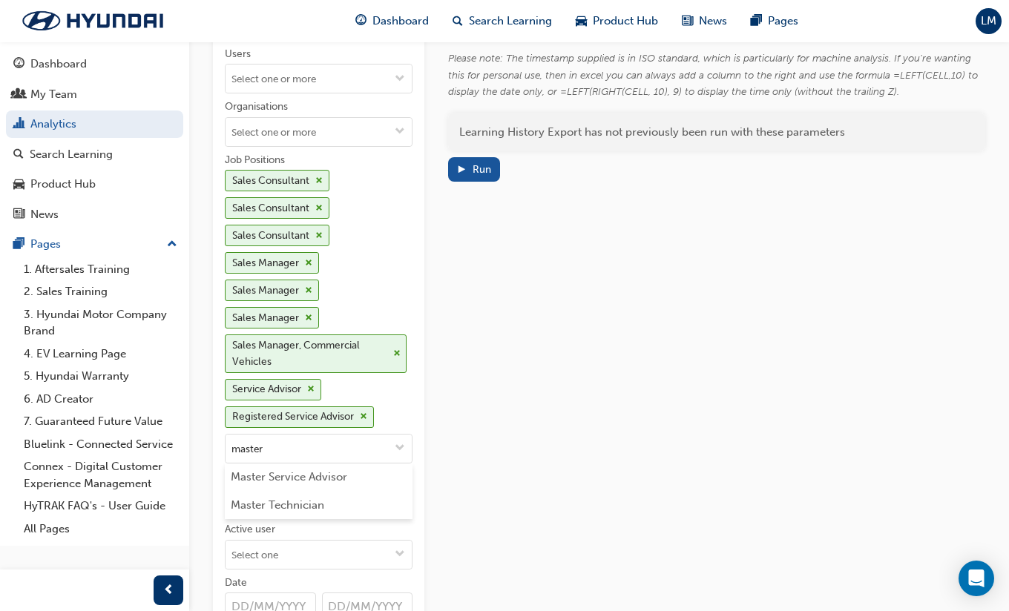
type input "master s"
click at [355, 477] on li "Master Service Advisor" at bounding box center [319, 478] width 188 height 28
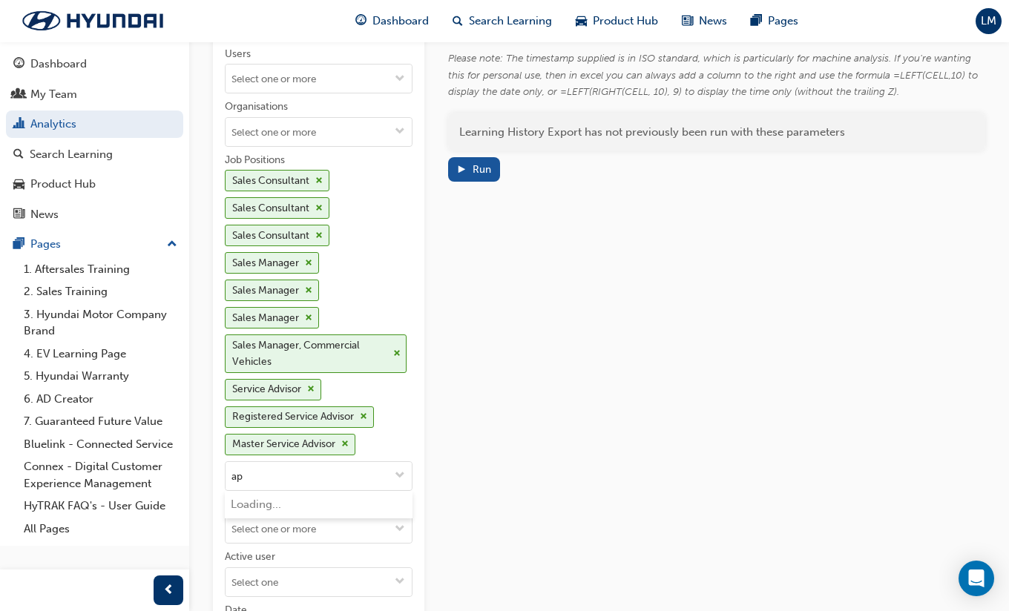
type input "app"
click at [356, 496] on li "Apprentice Technician" at bounding box center [319, 505] width 188 height 28
type input "tech"
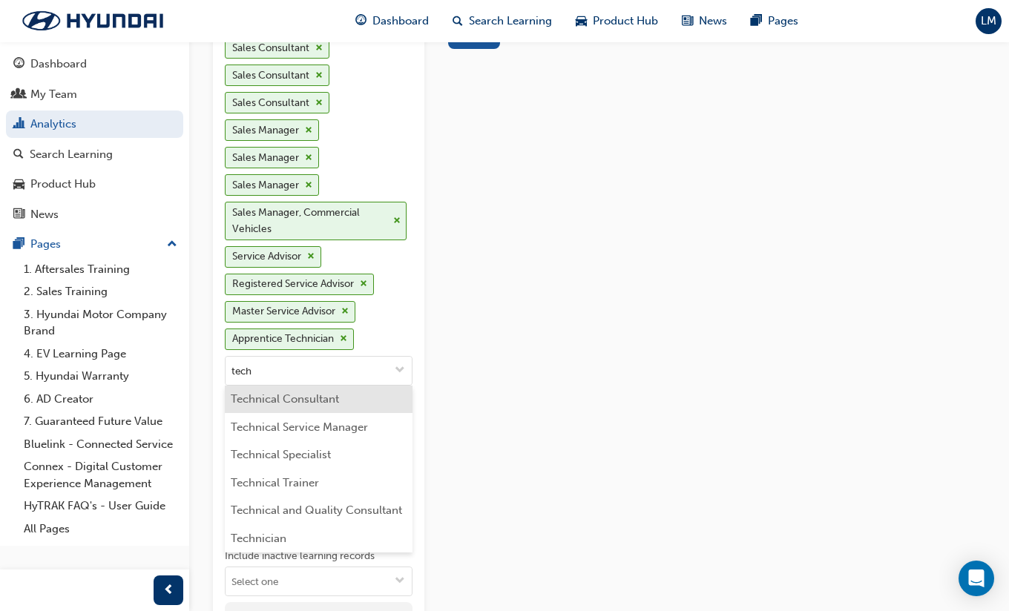
scroll to position [248, 0]
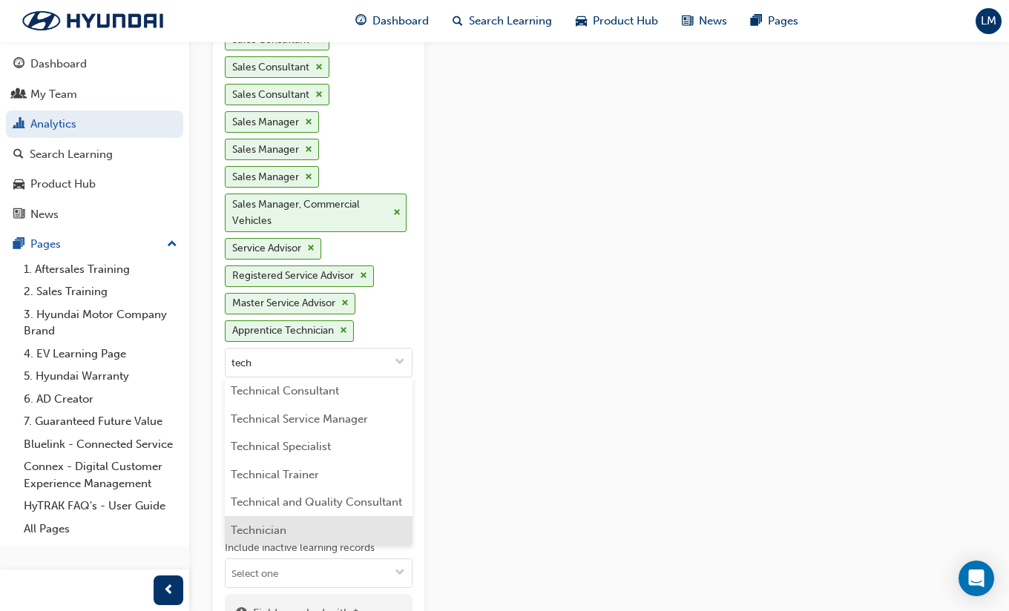
click at [326, 525] on li "Technician" at bounding box center [319, 530] width 188 height 28
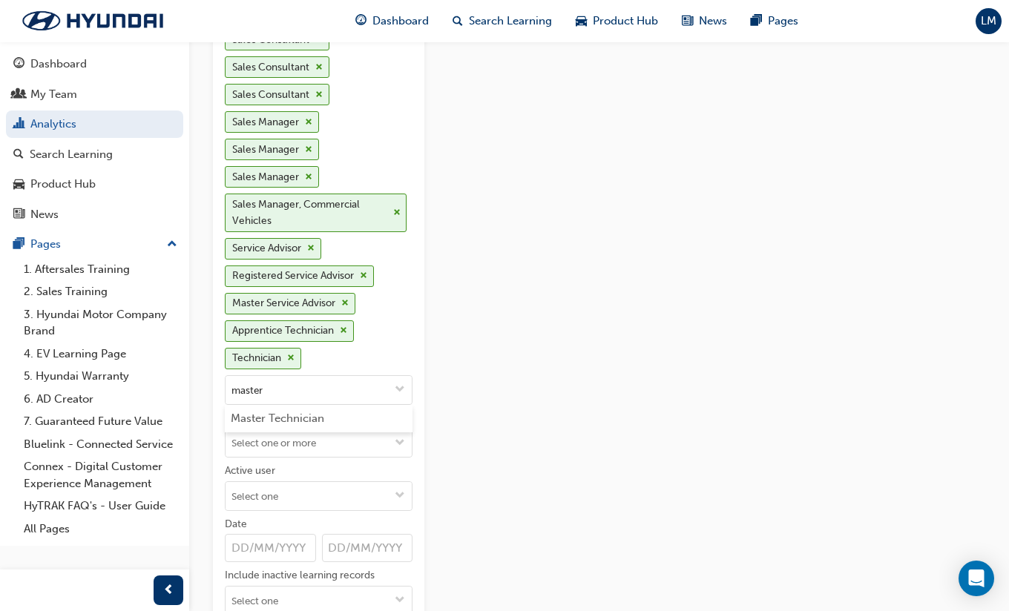
type input "master t"
click at [366, 423] on li "Master Technician" at bounding box center [319, 419] width 188 height 28
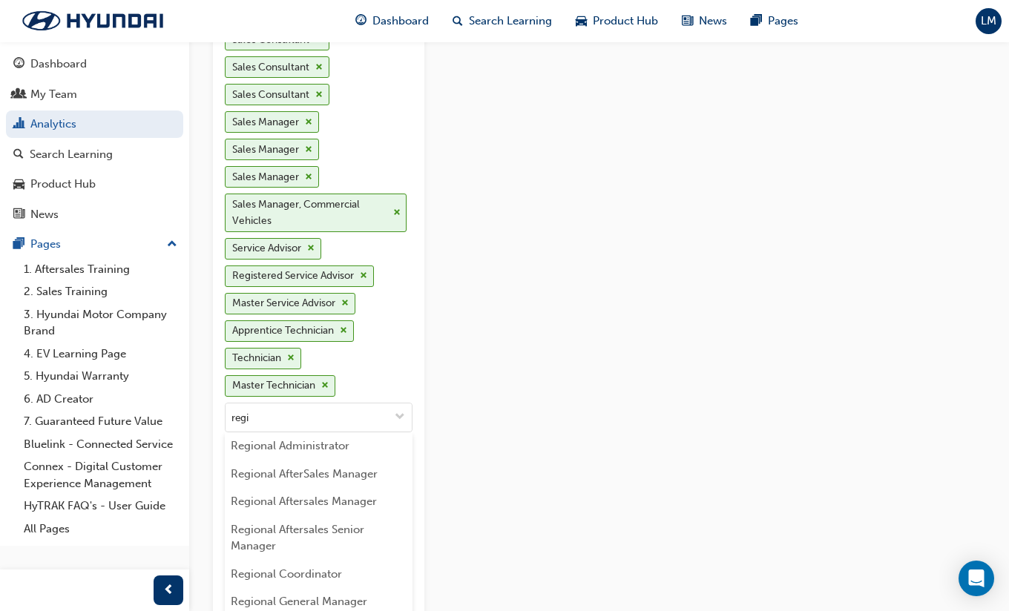
type input "regis"
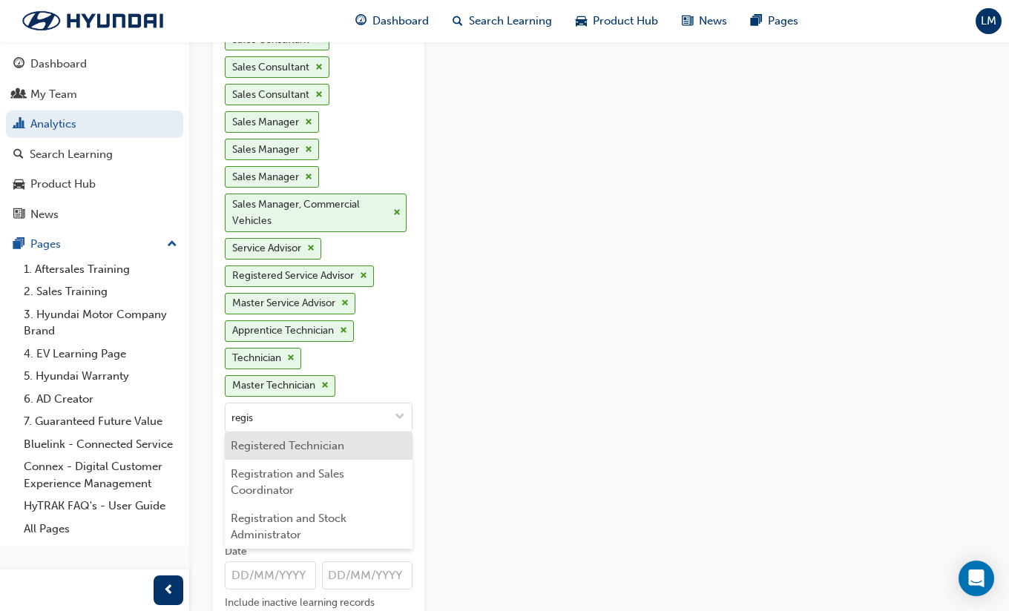
click at [339, 442] on li "Registered Technician" at bounding box center [319, 446] width 188 height 28
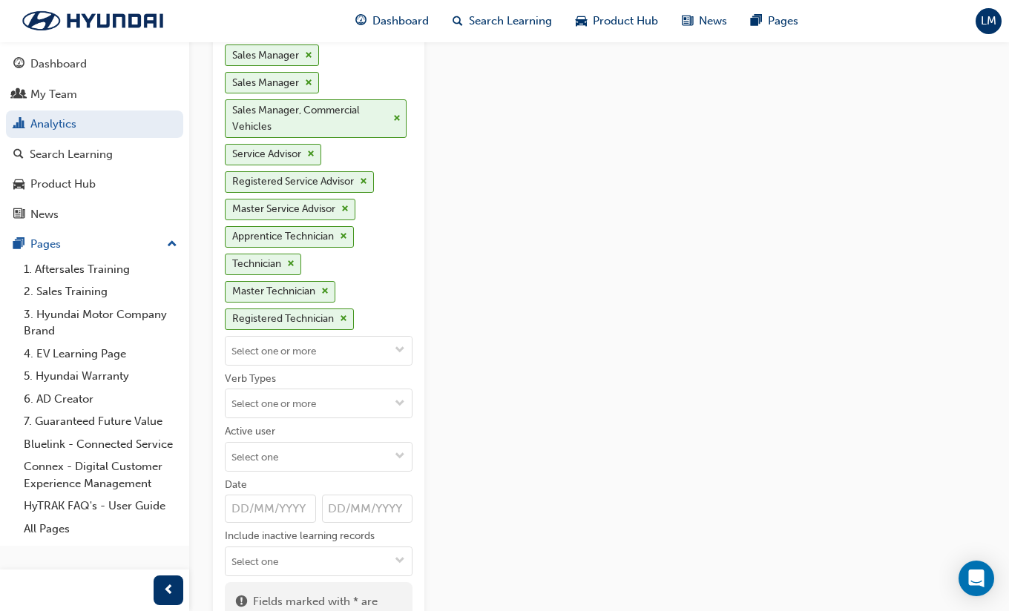
scroll to position [360, 0]
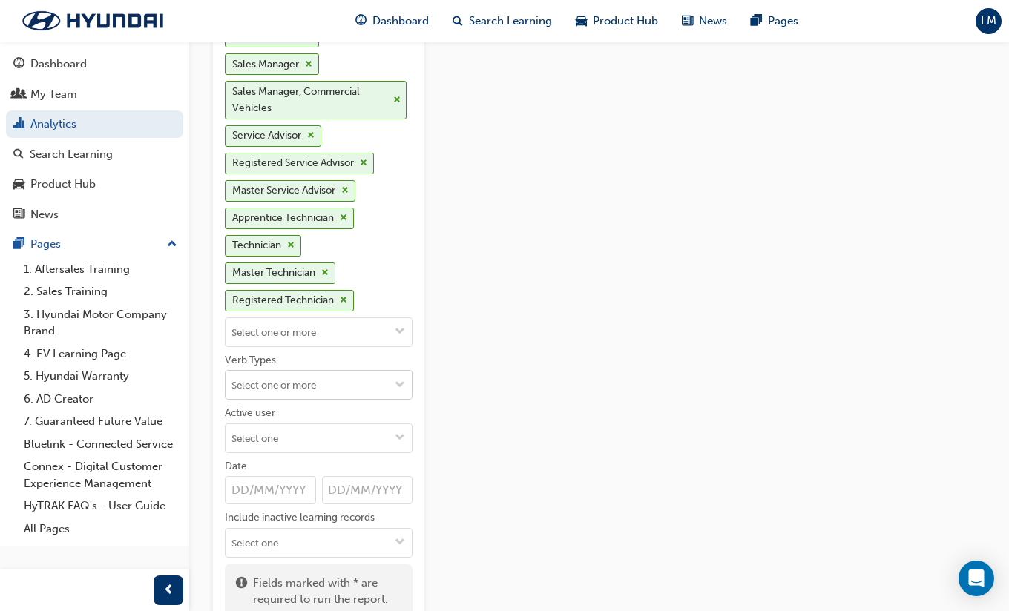
click at [370, 388] on input "Verb Types" at bounding box center [318, 385] width 186 height 28
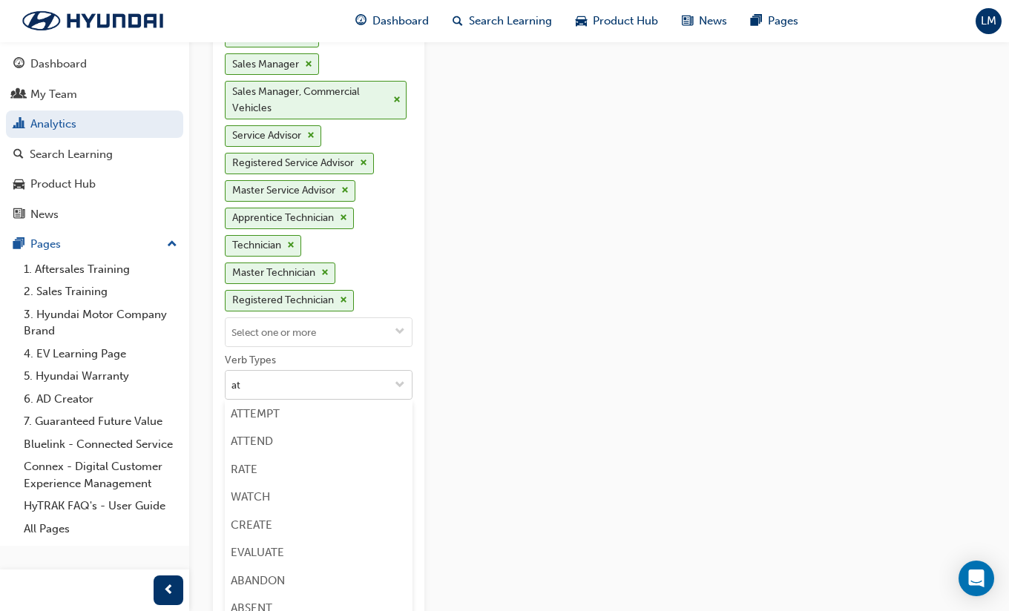
type input "att"
click at [323, 441] on li "ATTEND" at bounding box center [319, 442] width 188 height 28
type input "cre"
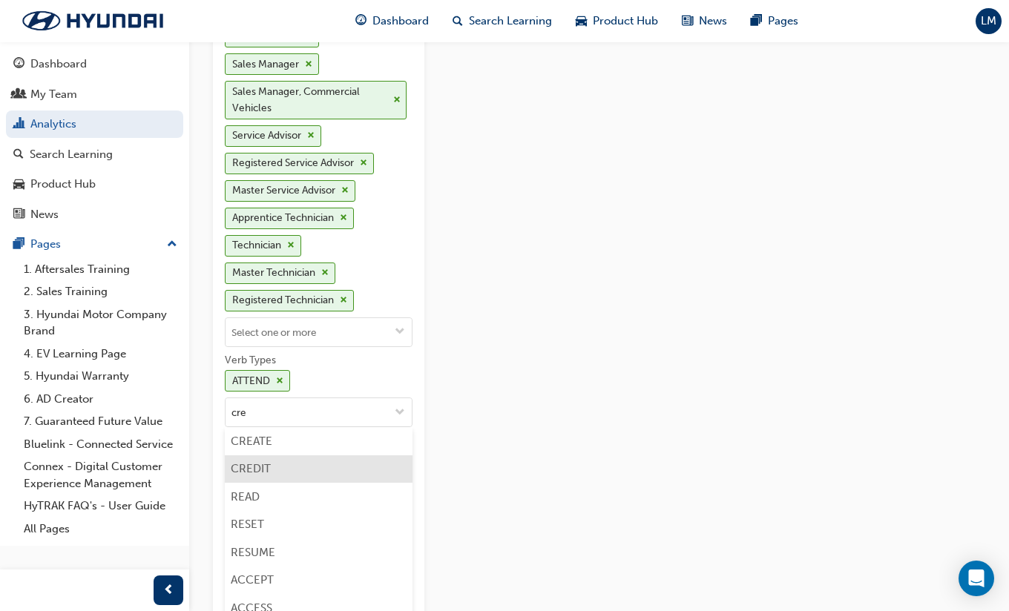
click at [311, 469] on li "CREDIT" at bounding box center [319, 469] width 188 height 28
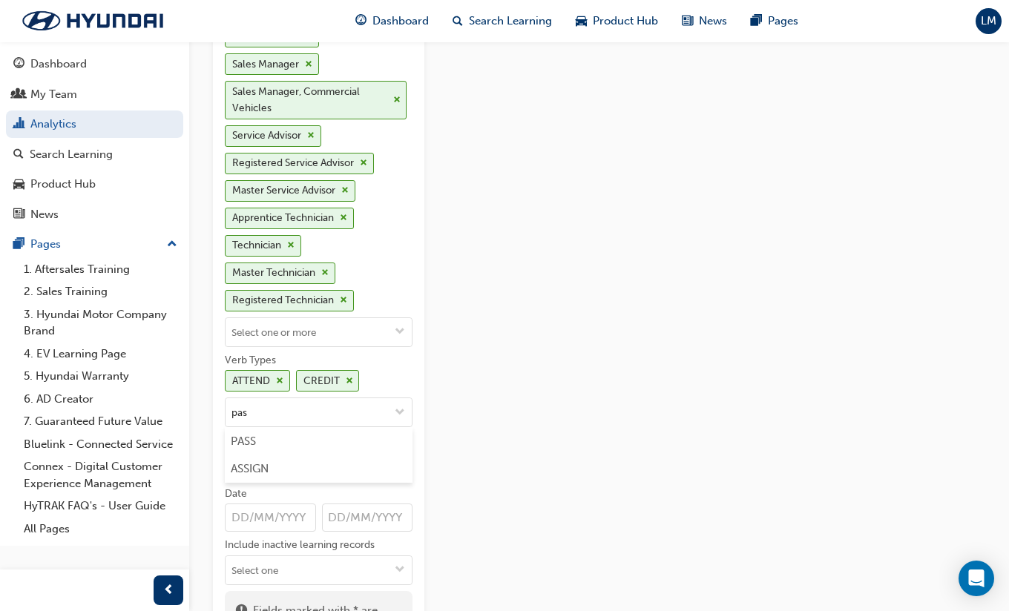
type input "pass"
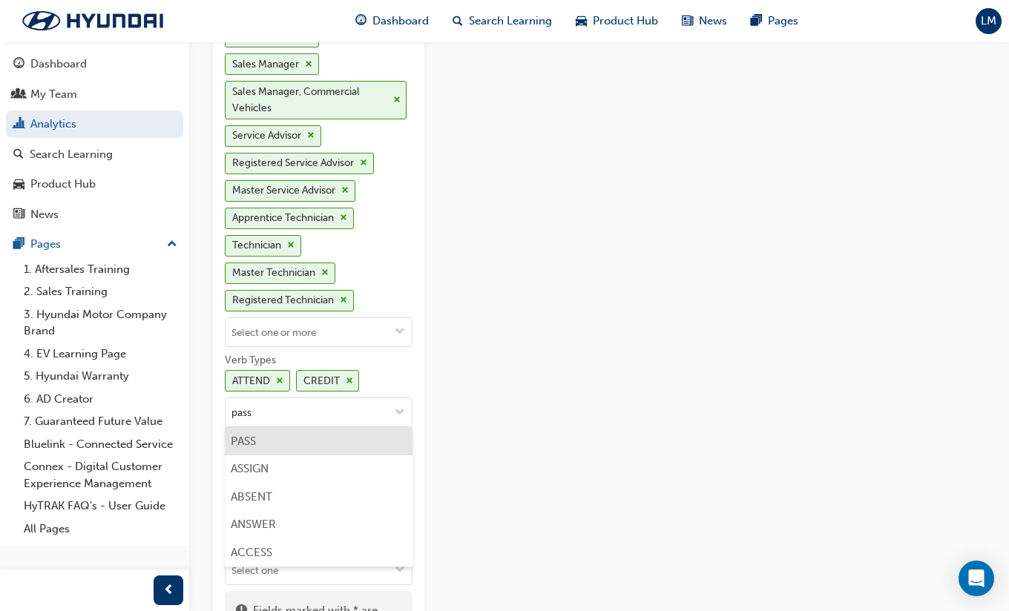
click at [315, 442] on li "PASS" at bounding box center [319, 441] width 188 height 28
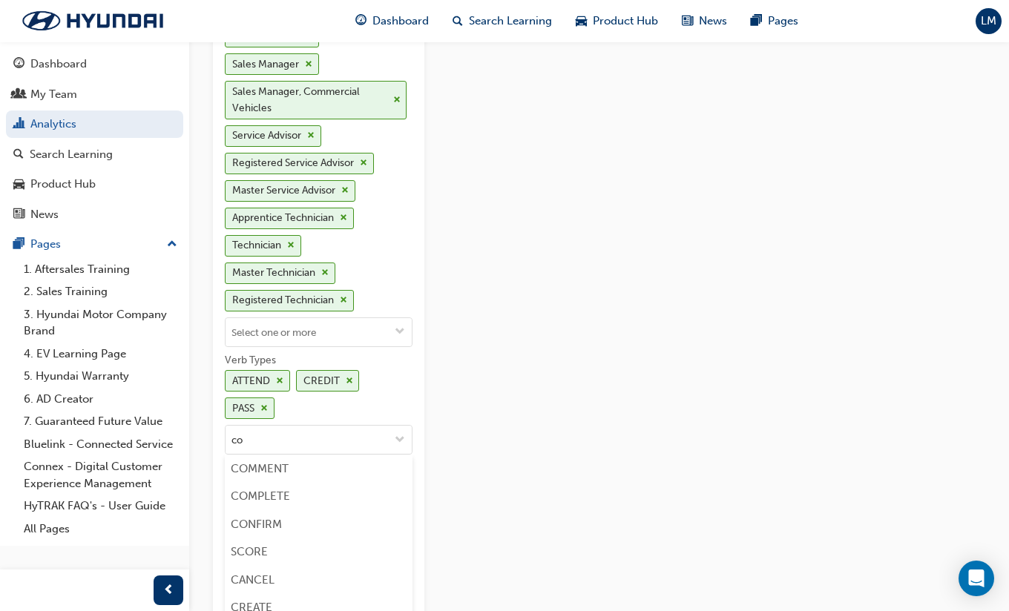
type input "com"
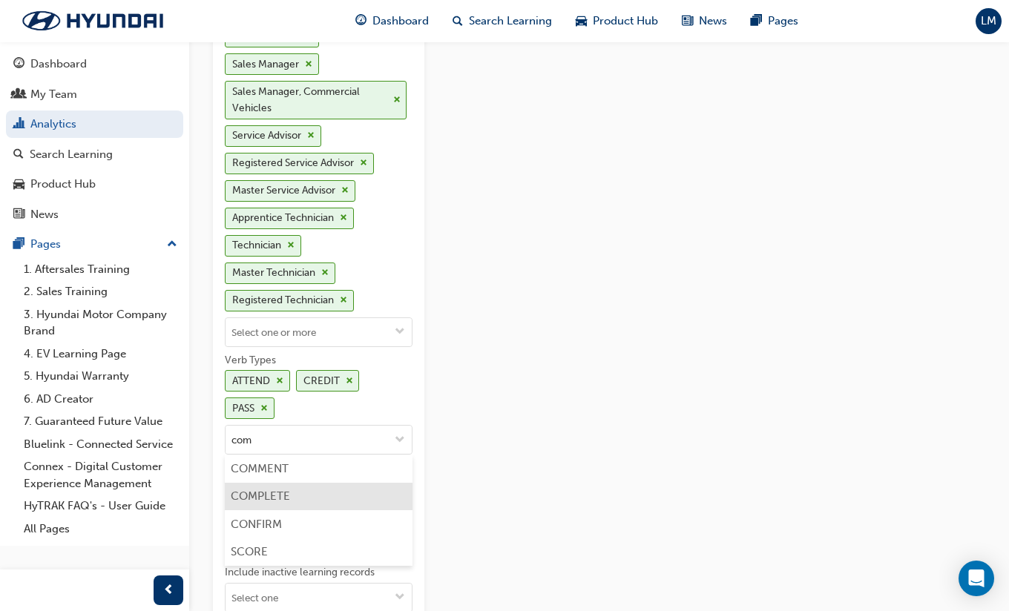
click at [292, 488] on li "COMPLETE" at bounding box center [319, 497] width 188 height 28
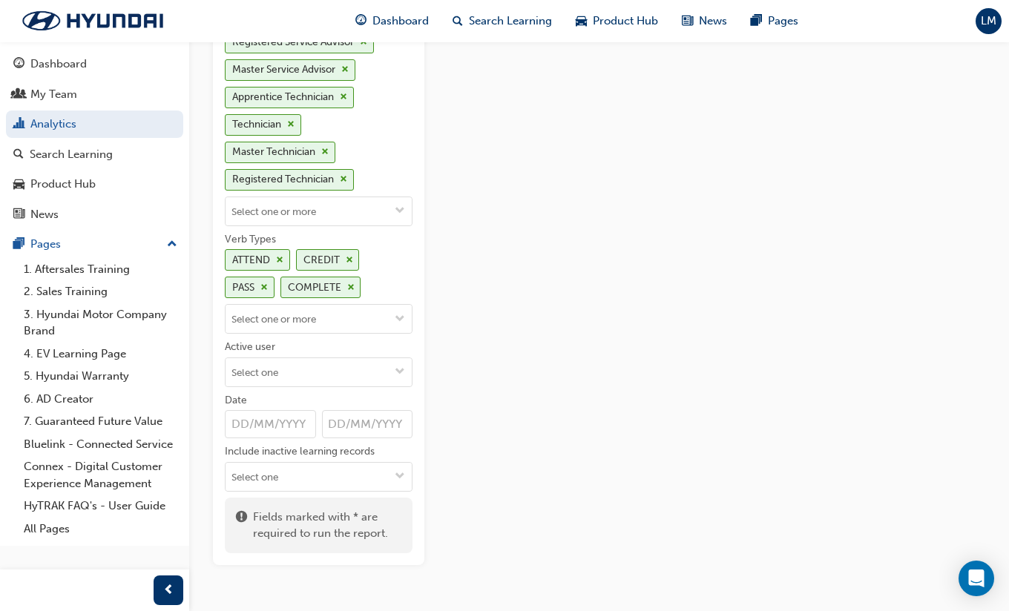
scroll to position [520, 0]
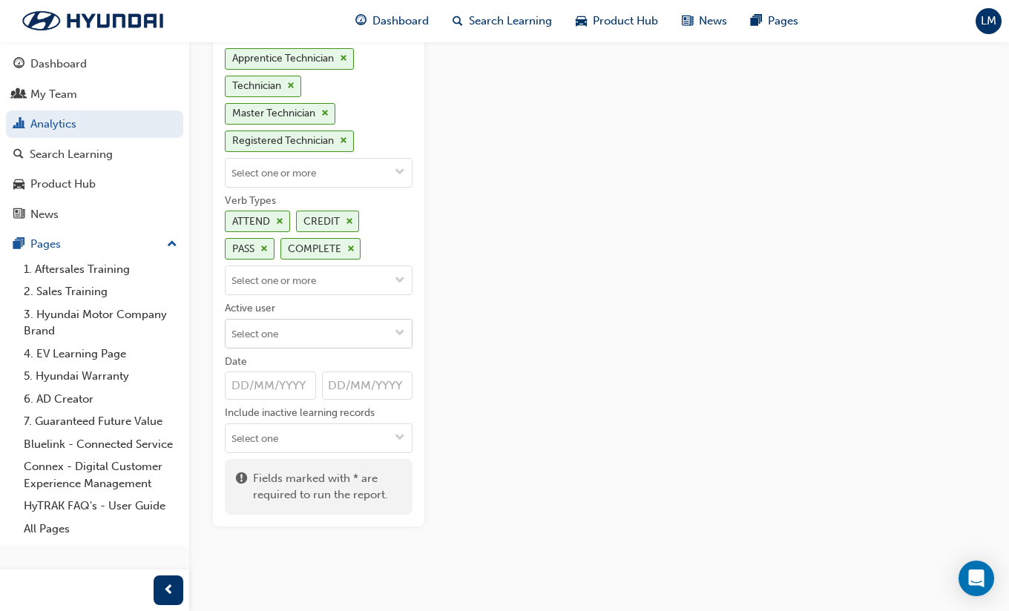
click at [311, 331] on input "Active user" at bounding box center [318, 334] width 186 height 28
click at [292, 362] on li "Active users" at bounding box center [319, 363] width 188 height 28
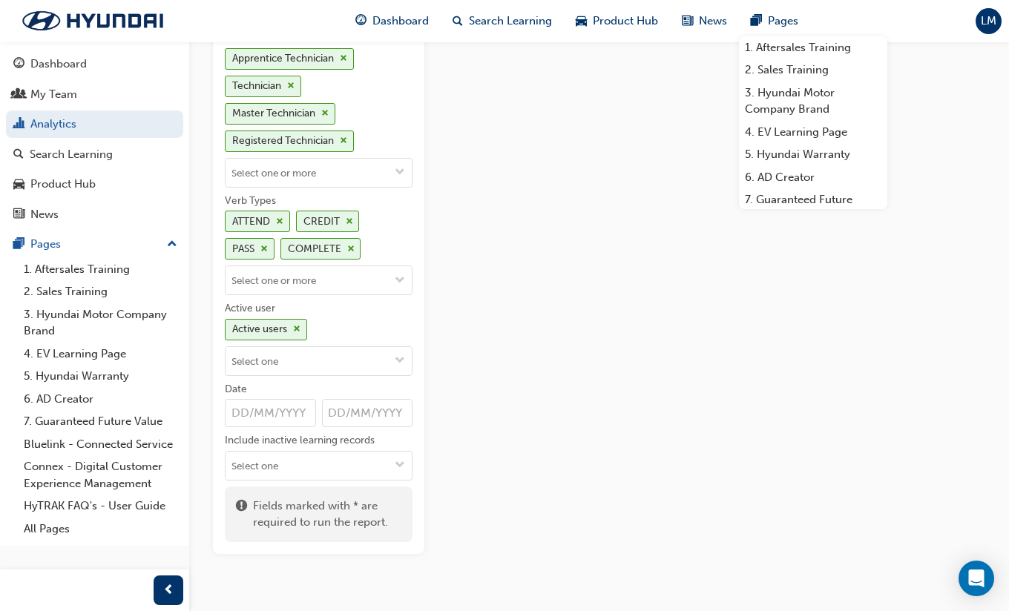
click at [379, 415] on input "Date" at bounding box center [367, 413] width 91 height 28
click at [348, 415] on input "Date" at bounding box center [367, 413] width 91 height 28
type input "0"
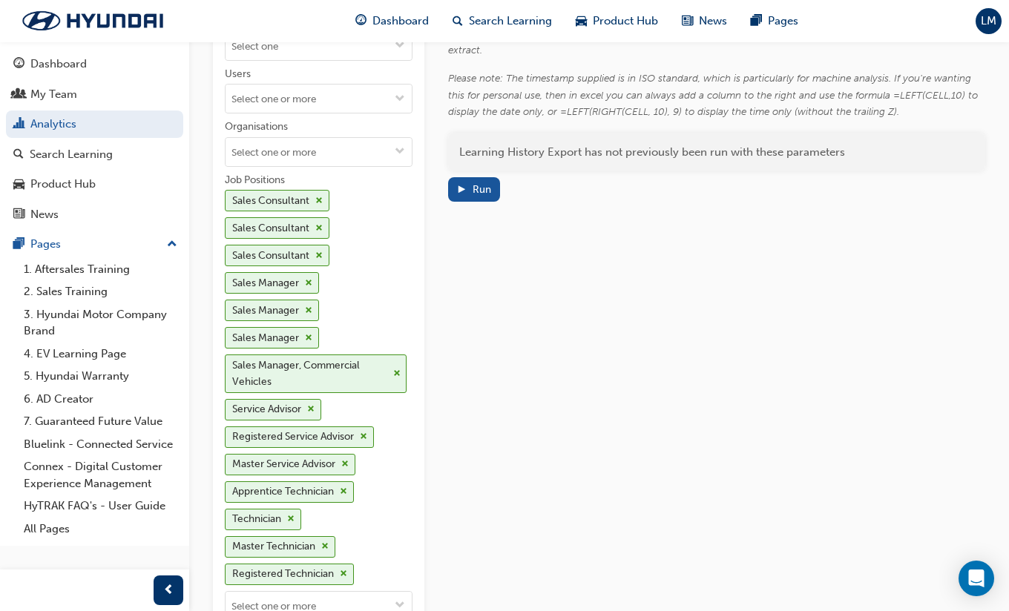
scroll to position [75, 0]
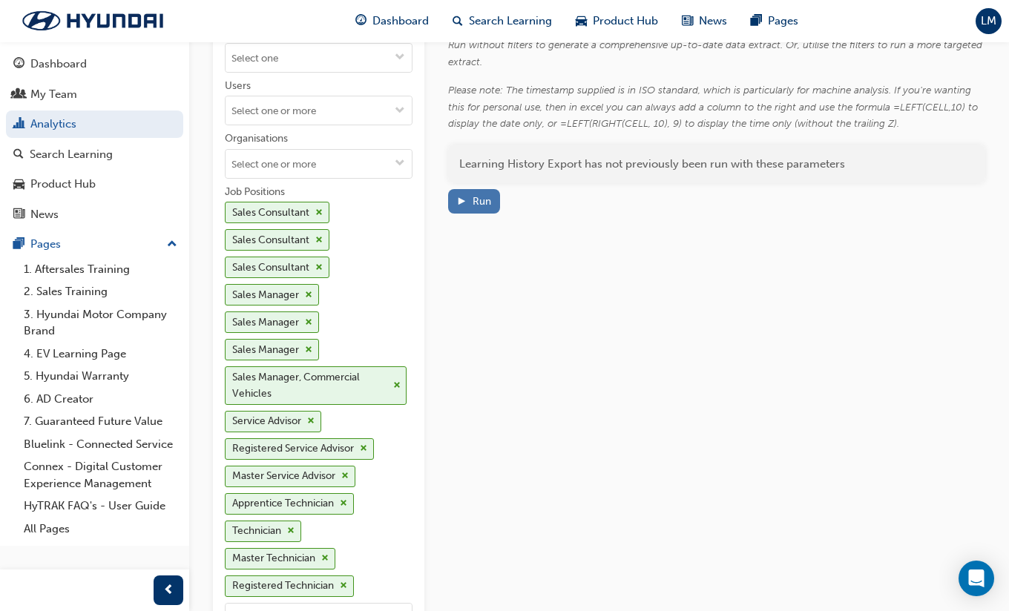
type input "30/09/2025"
click at [476, 206] on div "Run" at bounding box center [481, 201] width 19 height 13
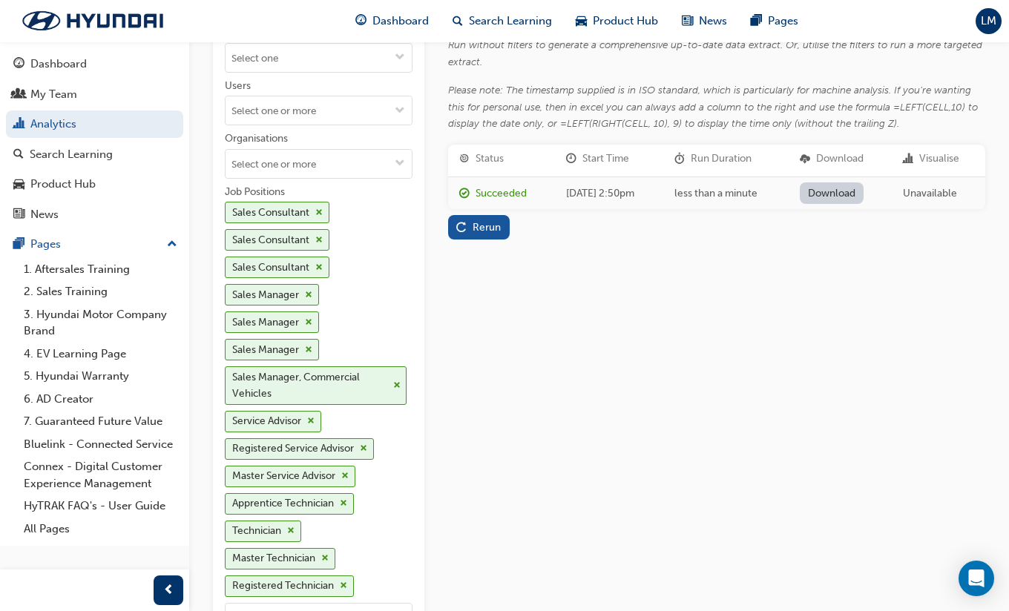
click at [863, 196] on link "Download" at bounding box center [831, 193] width 65 height 22
